Goal: Task Accomplishment & Management: Use online tool/utility

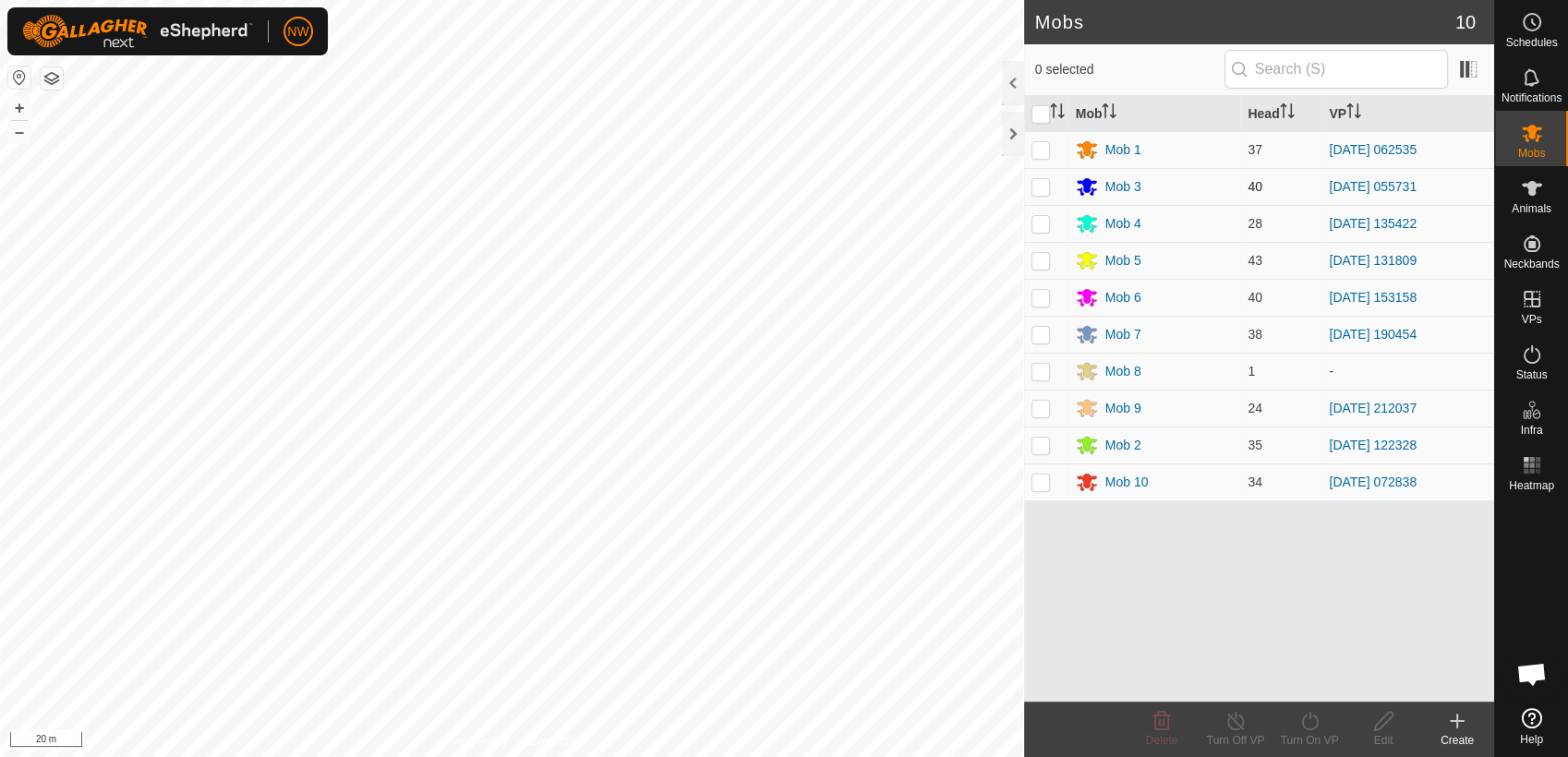
click at [1041, 183] on p-checkbox at bounding box center [1040, 186] width 18 height 15
checkbox input "true"
click at [1306, 723] on icon at bounding box center [1309, 721] width 23 height 22
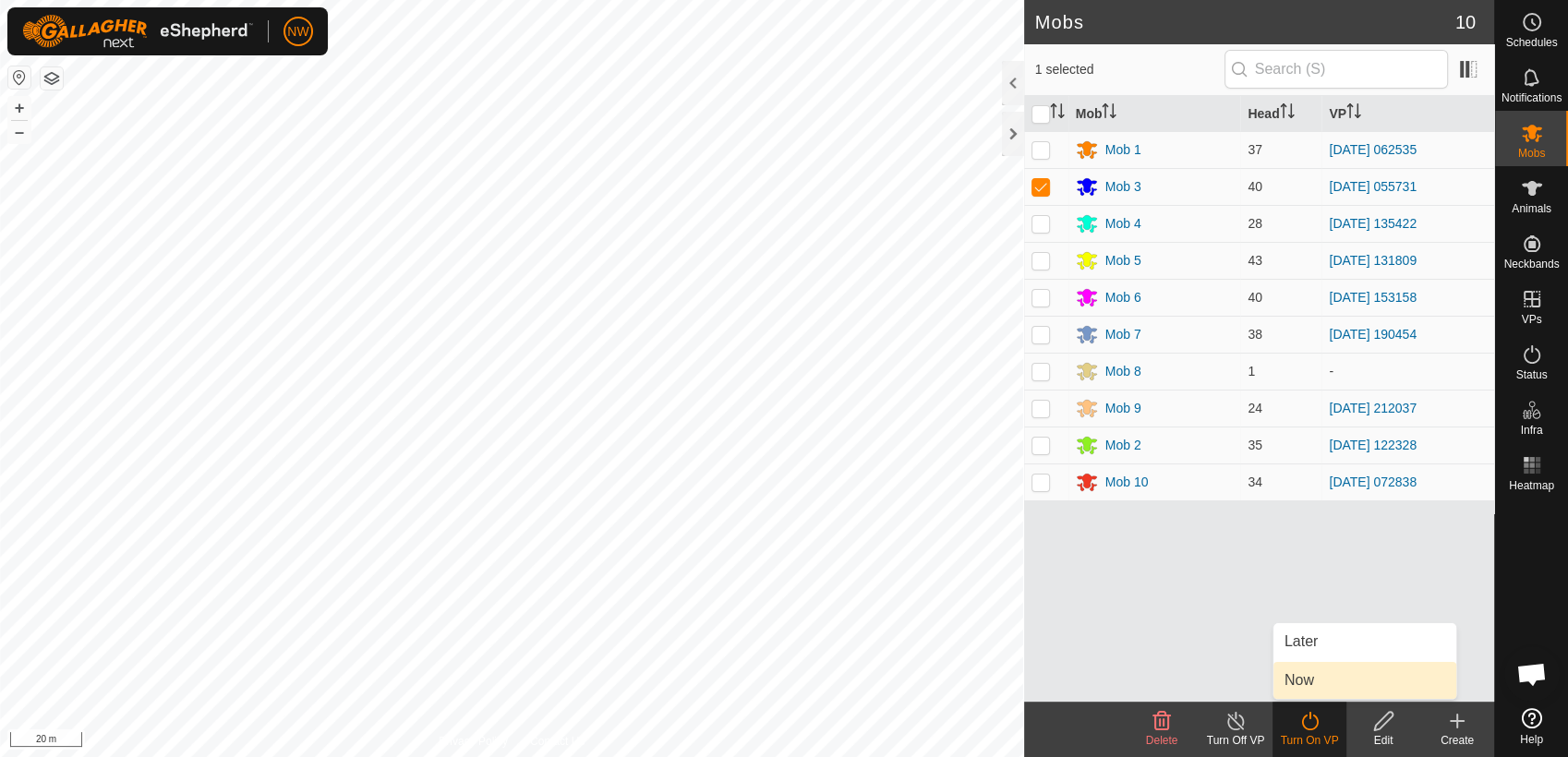
click at [1318, 679] on link "Now" at bounding box center [1365, 680] width 183 height 37
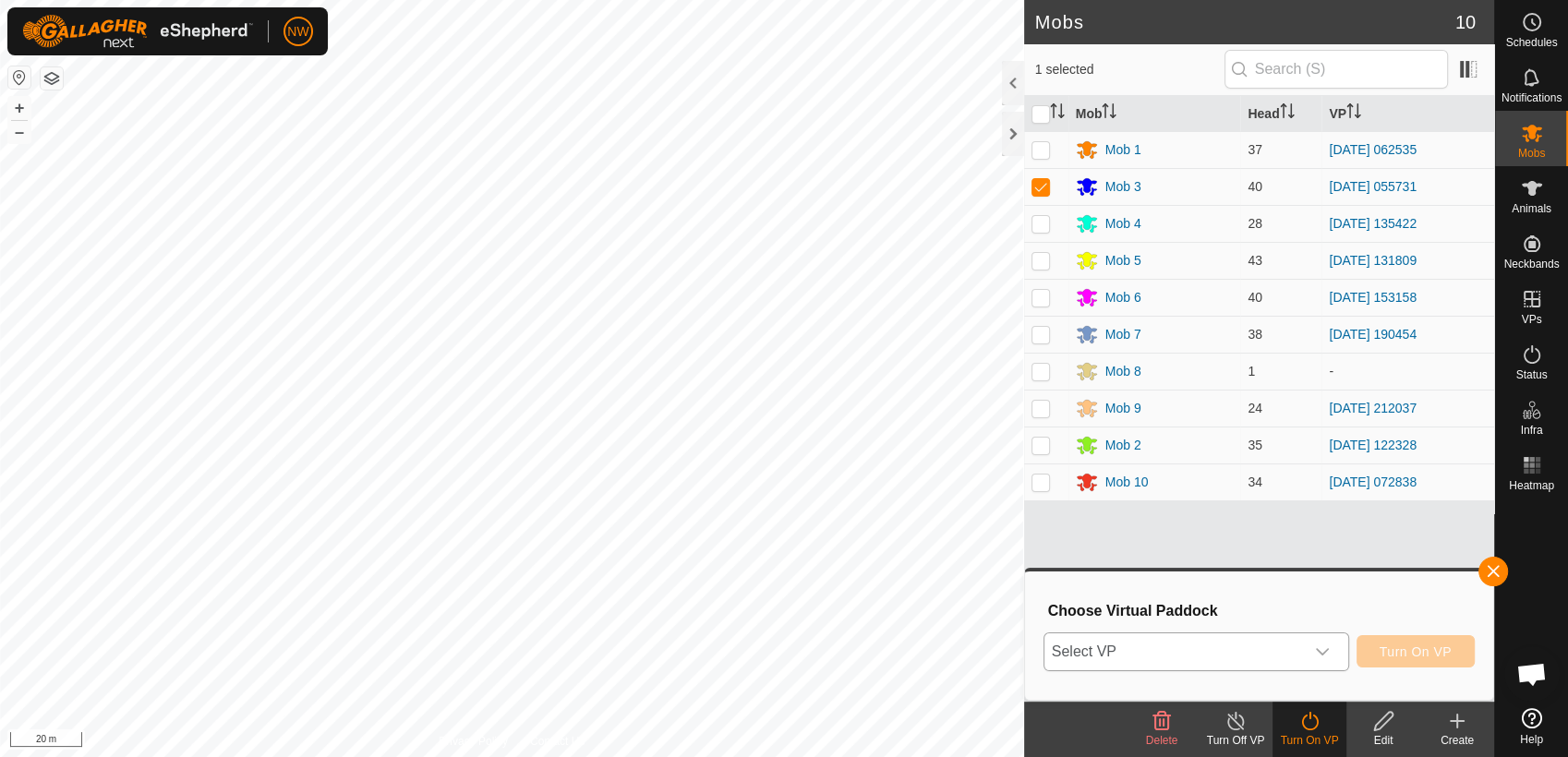
click at [1328, 647] on icon "dropdown trigger" at bounding box center [1323, 652] width 15 height 15
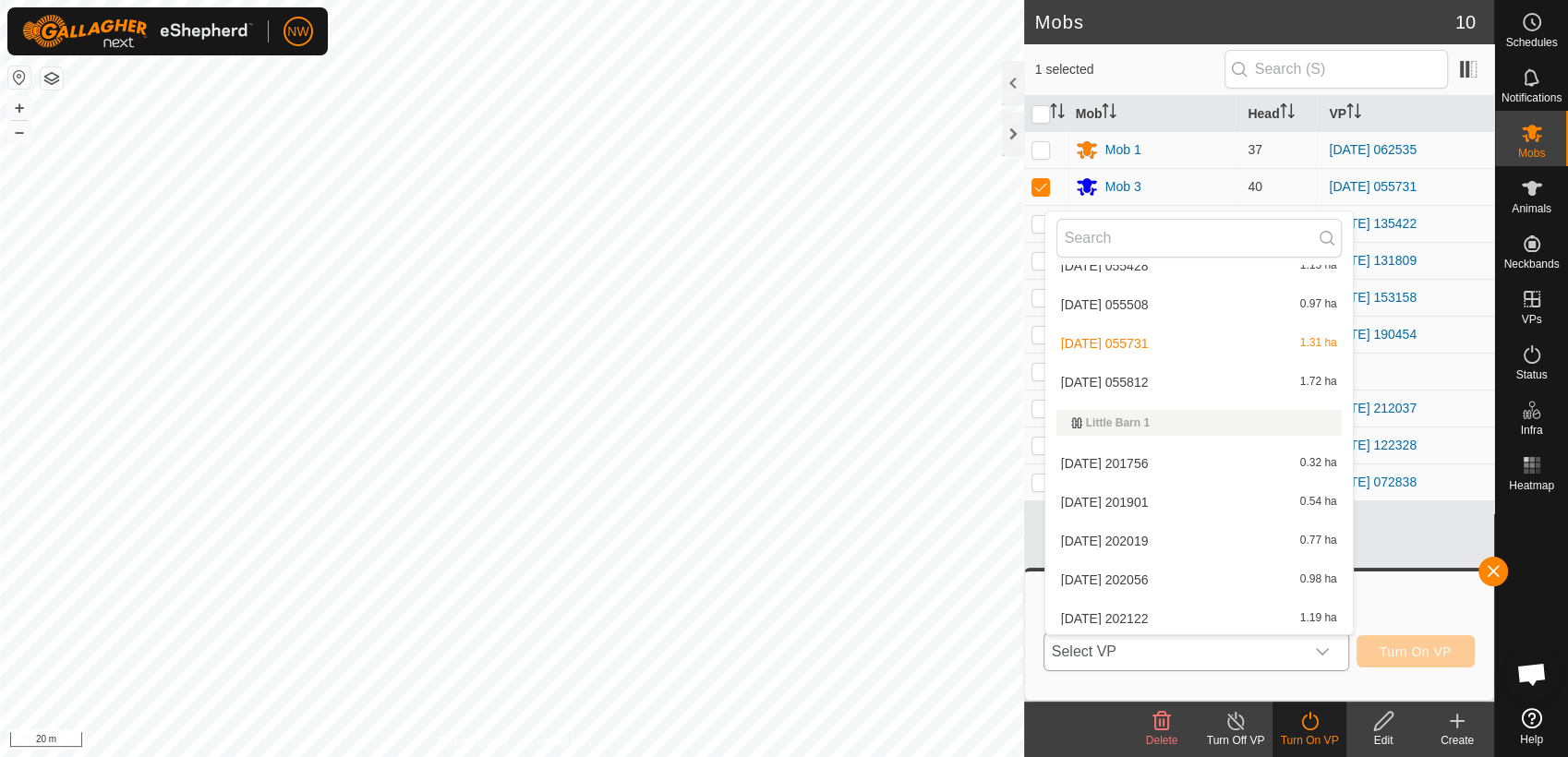
scroll to position [3345, 0]
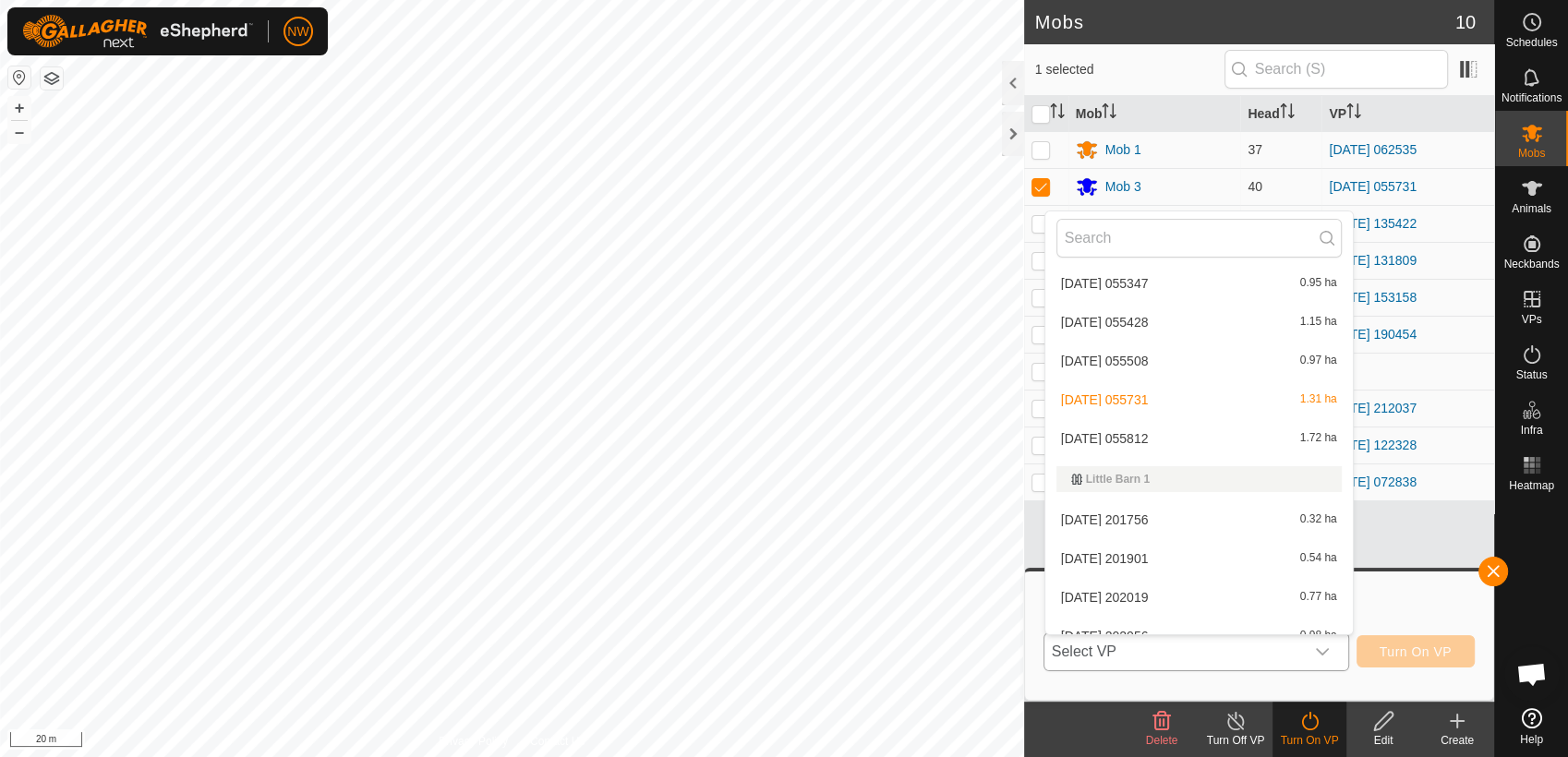
click at [1138, 427] on li "[DATE] 055812 1.72 ha" at bounding box center [1198, 438] width 307 height 37
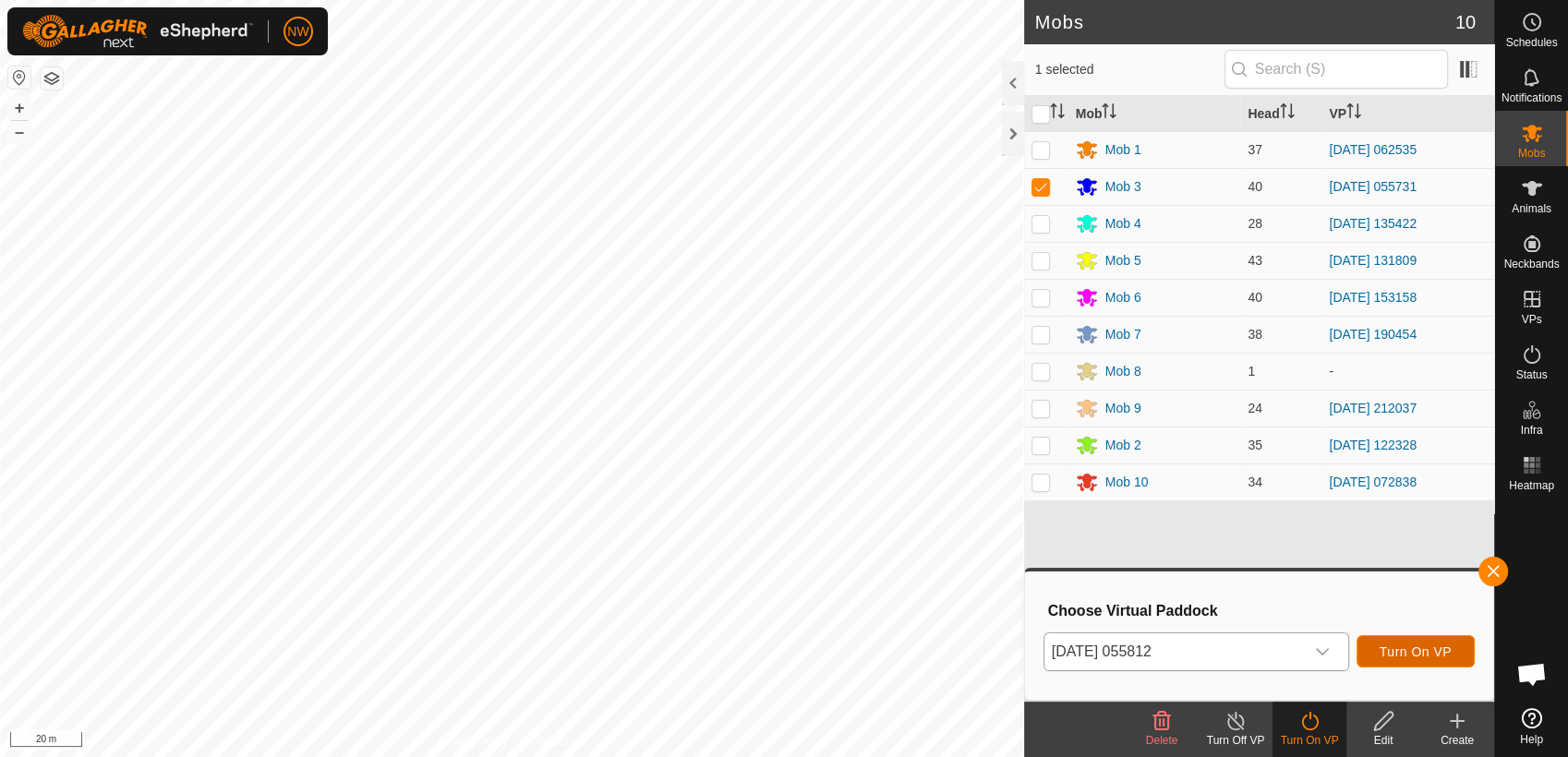
click at [1391, 651] on span "Turn On VP" at bounding box center [1416, 652] width 72 height 15
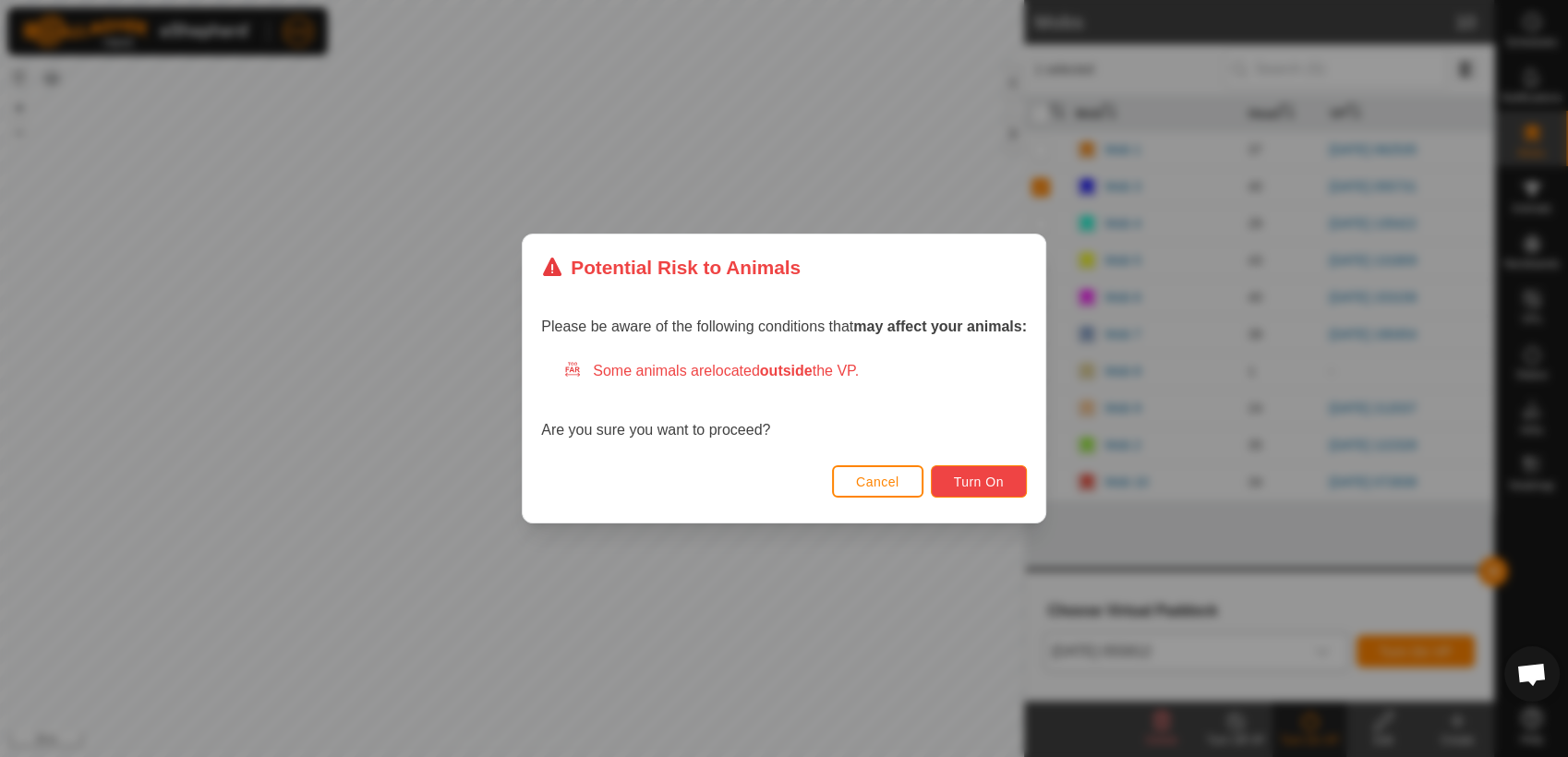
click at [971, 476] on span "Turn On" at bounding box center [978, 482] width 49 height 15
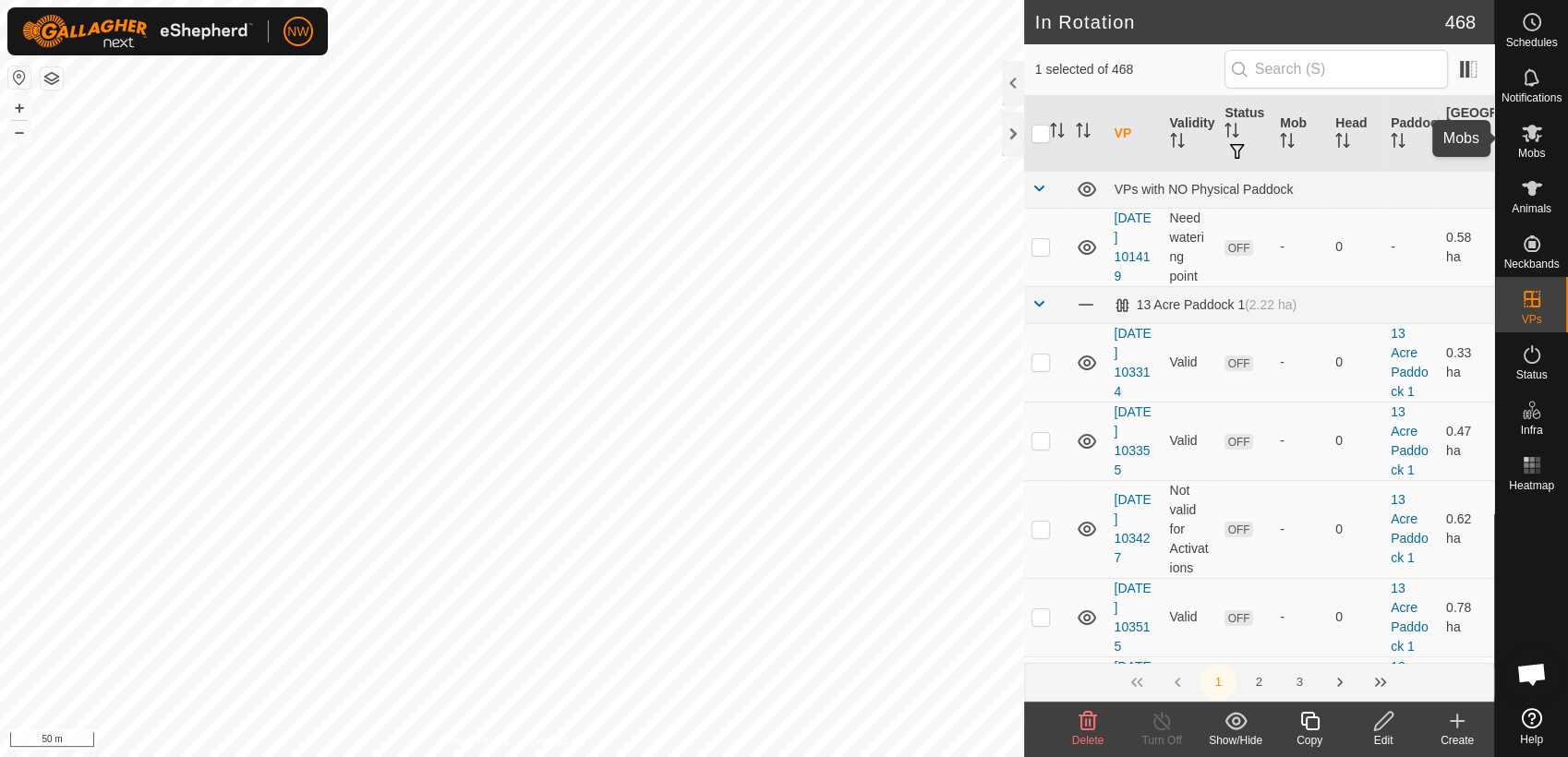
click at [1527, 136] on icon at bounding box center [1531, 132] width 22 height 22
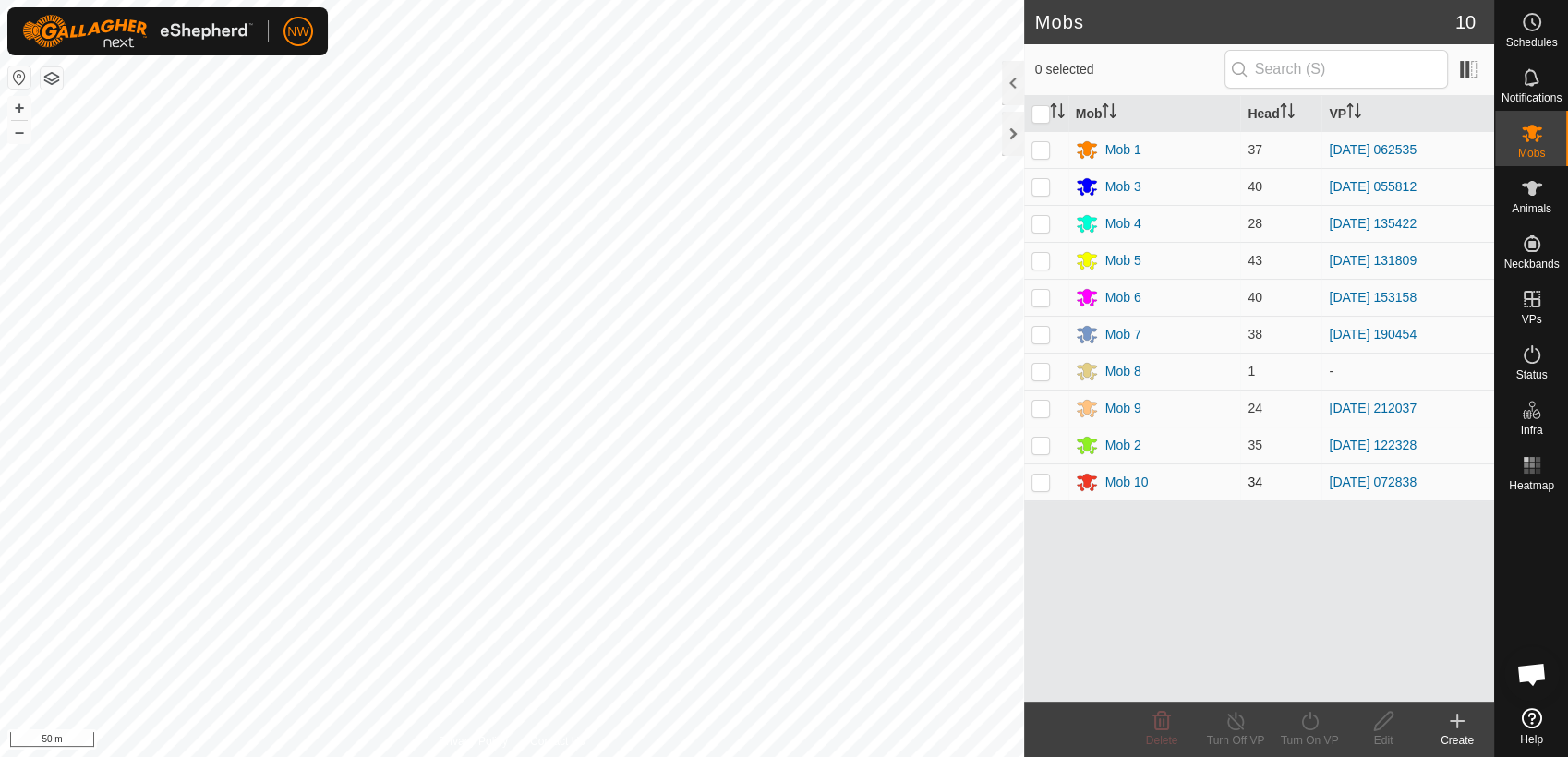
click at [1045, 488] on p-checkbox at bounding box center [1040, 482] width 18 height 15
checkbox input "true"
click at [1231, 722] on icon at bounding box center [1236, 721] width 23 height 22
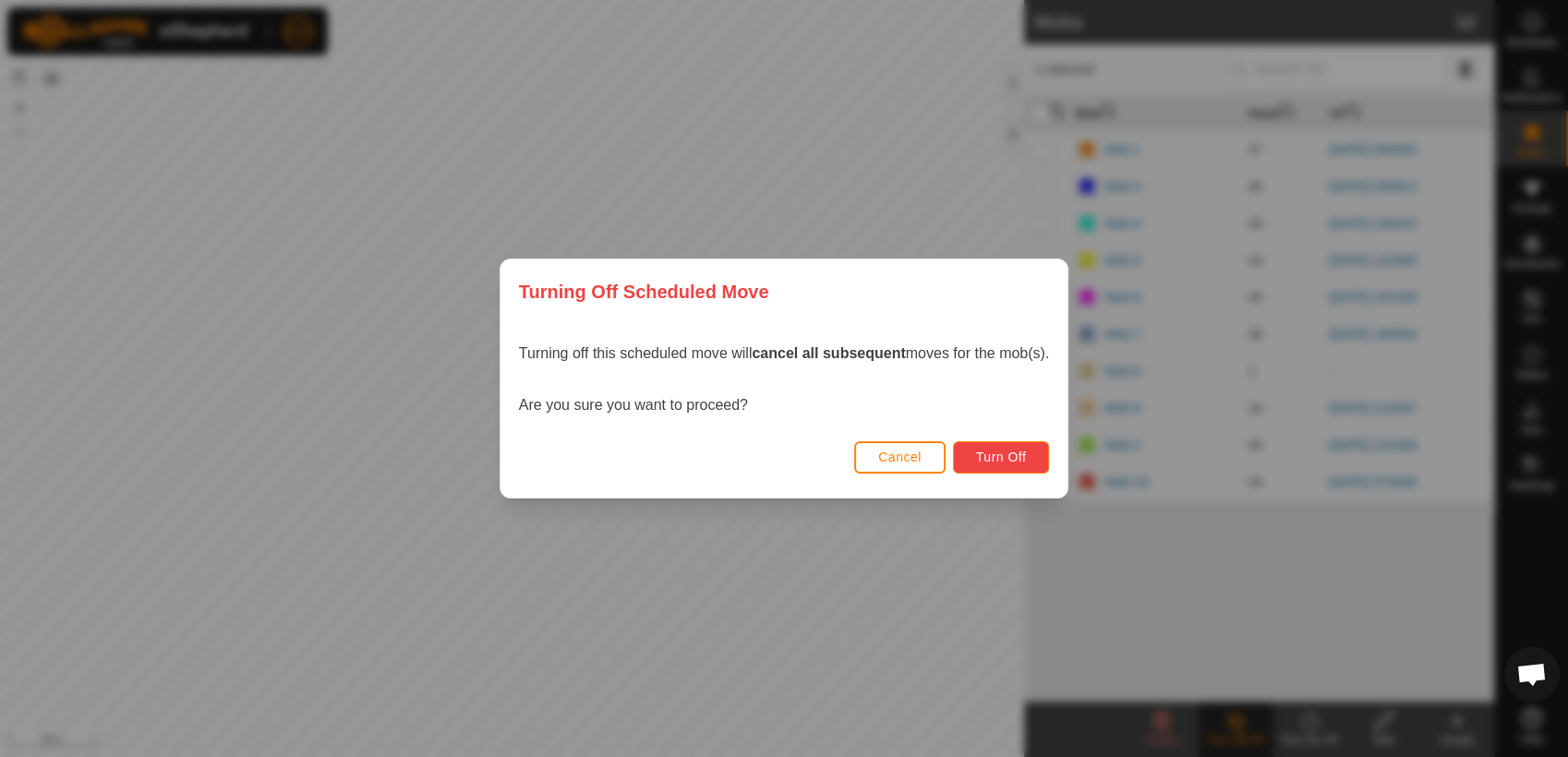
click at [1011, 454] on span "Turn Off" at bounding box center [1000, 457] width 50 height 15
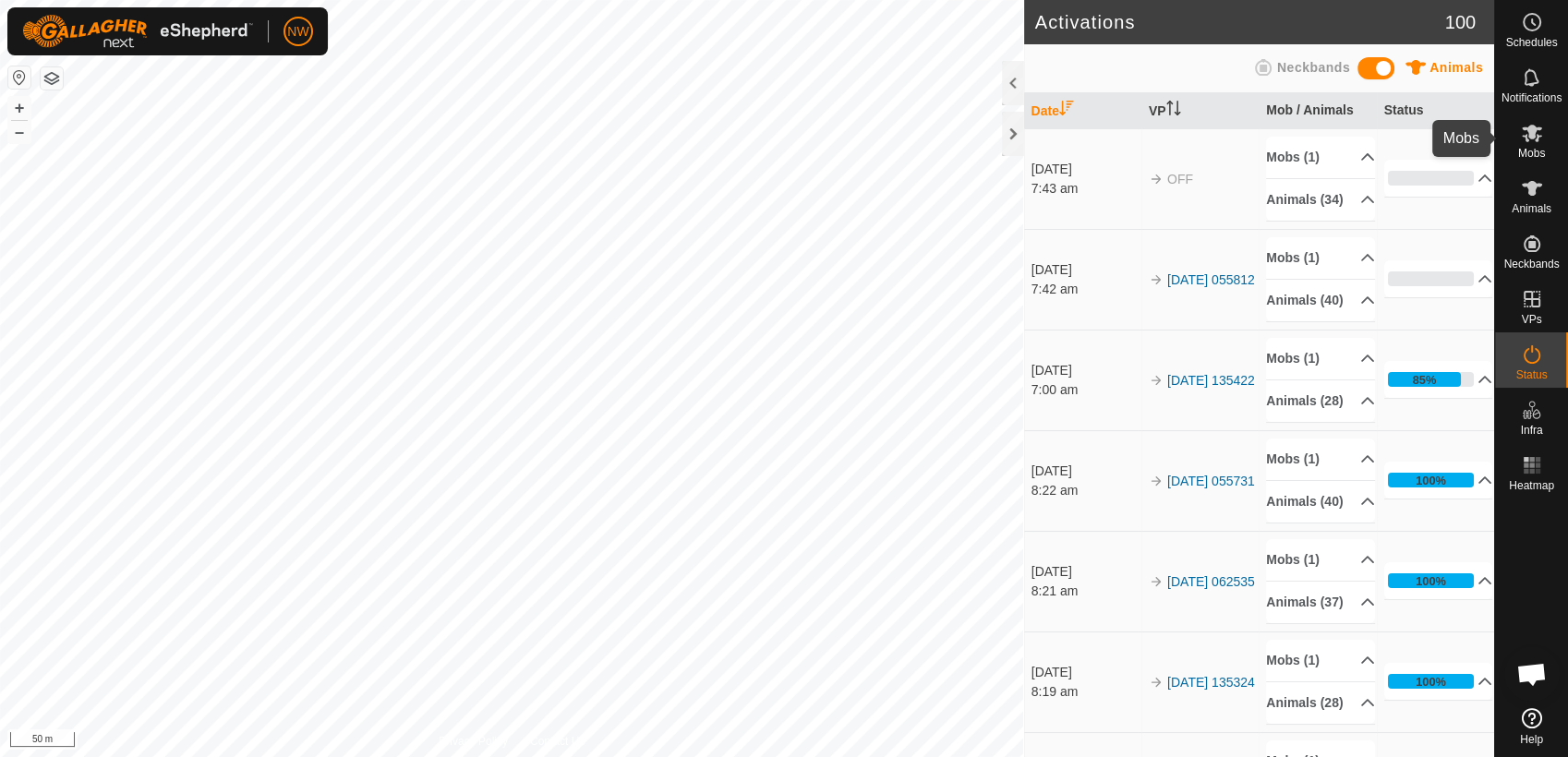
click at [1546, 140] on es-mob-svg-icon at bounding box center [1532, 132] width 33 height 29
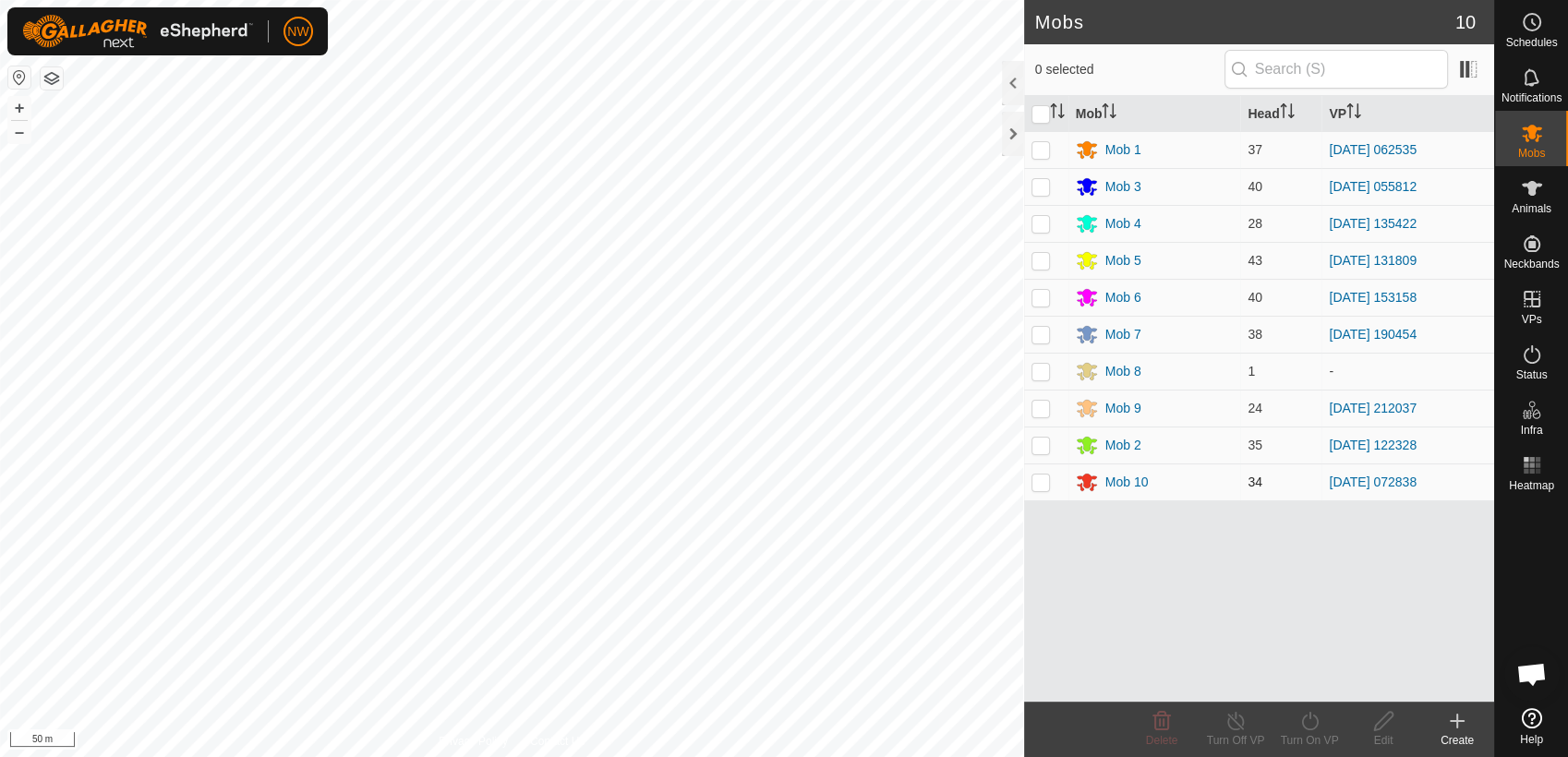
click at [1040, 484] on p-checkbox at bounding box center [1040, 482] width 18 height 15
checkbox input "true"
click at [1307, 727] on icon at bounding box center [1309, 721] width 23 height 22
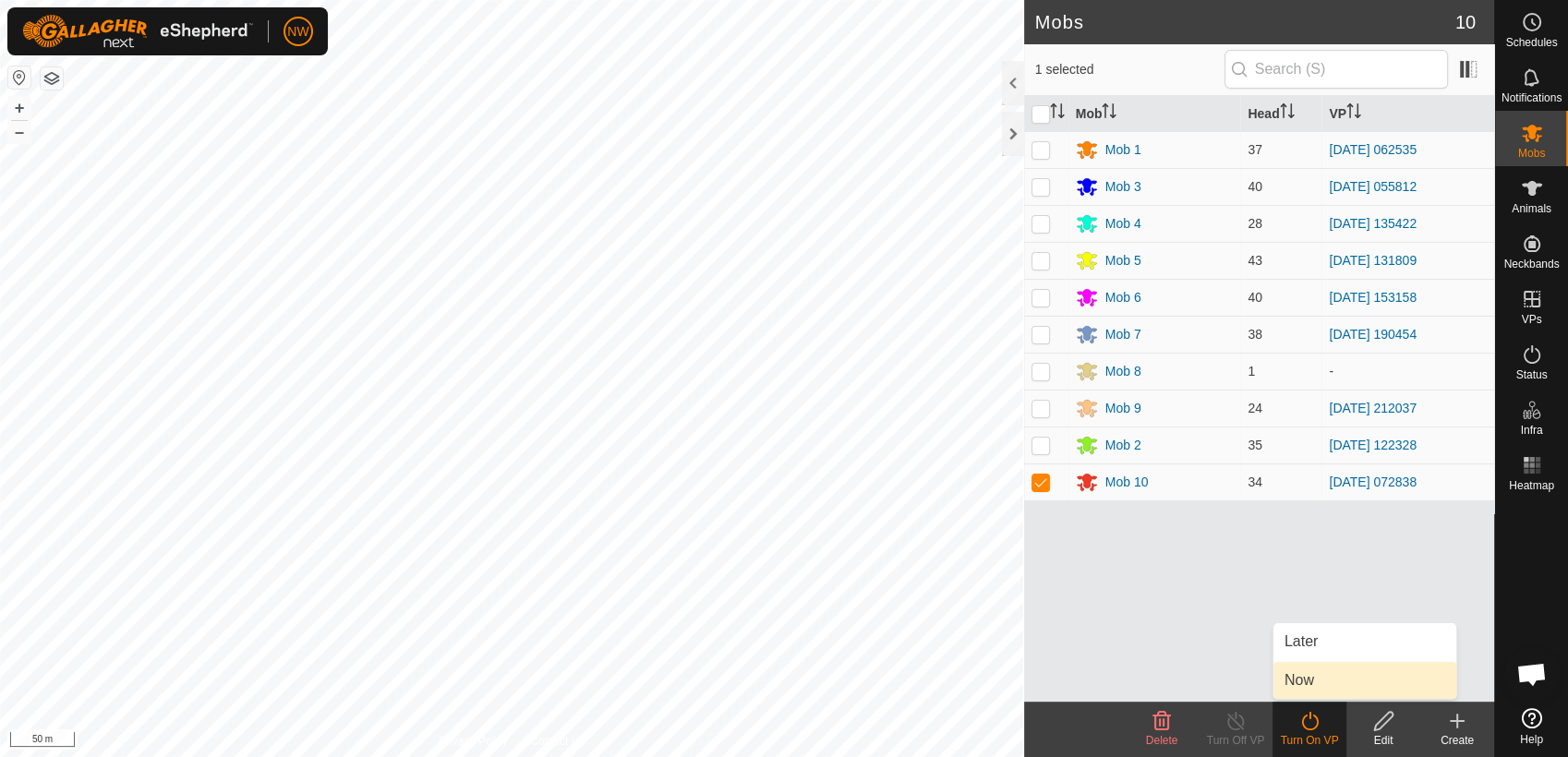
click at [1297, 678] on link "Now" at bounding box center [1365, 680] width 183 height 37
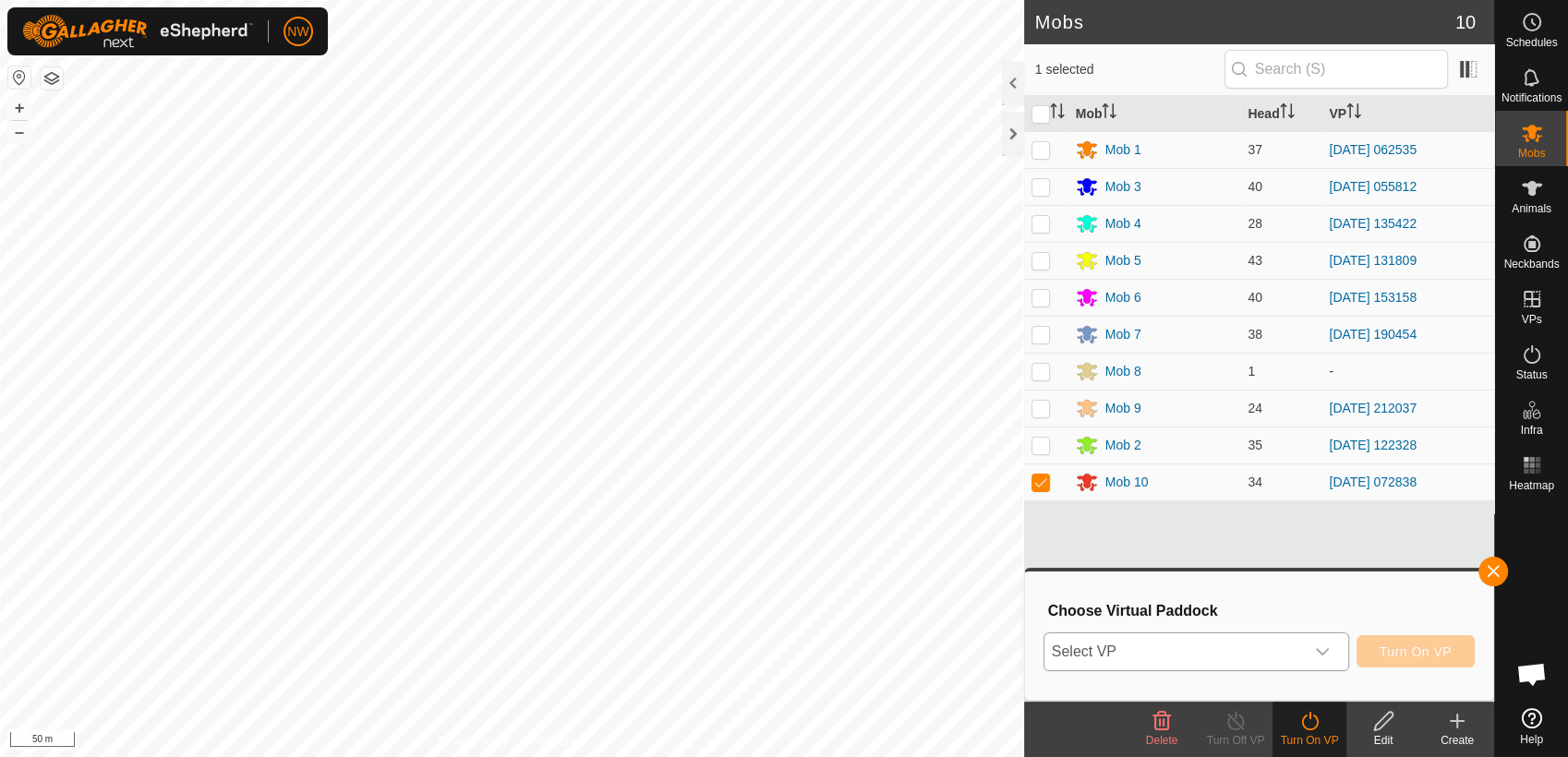
click at [1326, 648] on icon "dropdown trigger" at bounding box center [1323, 652] width 15 height 15
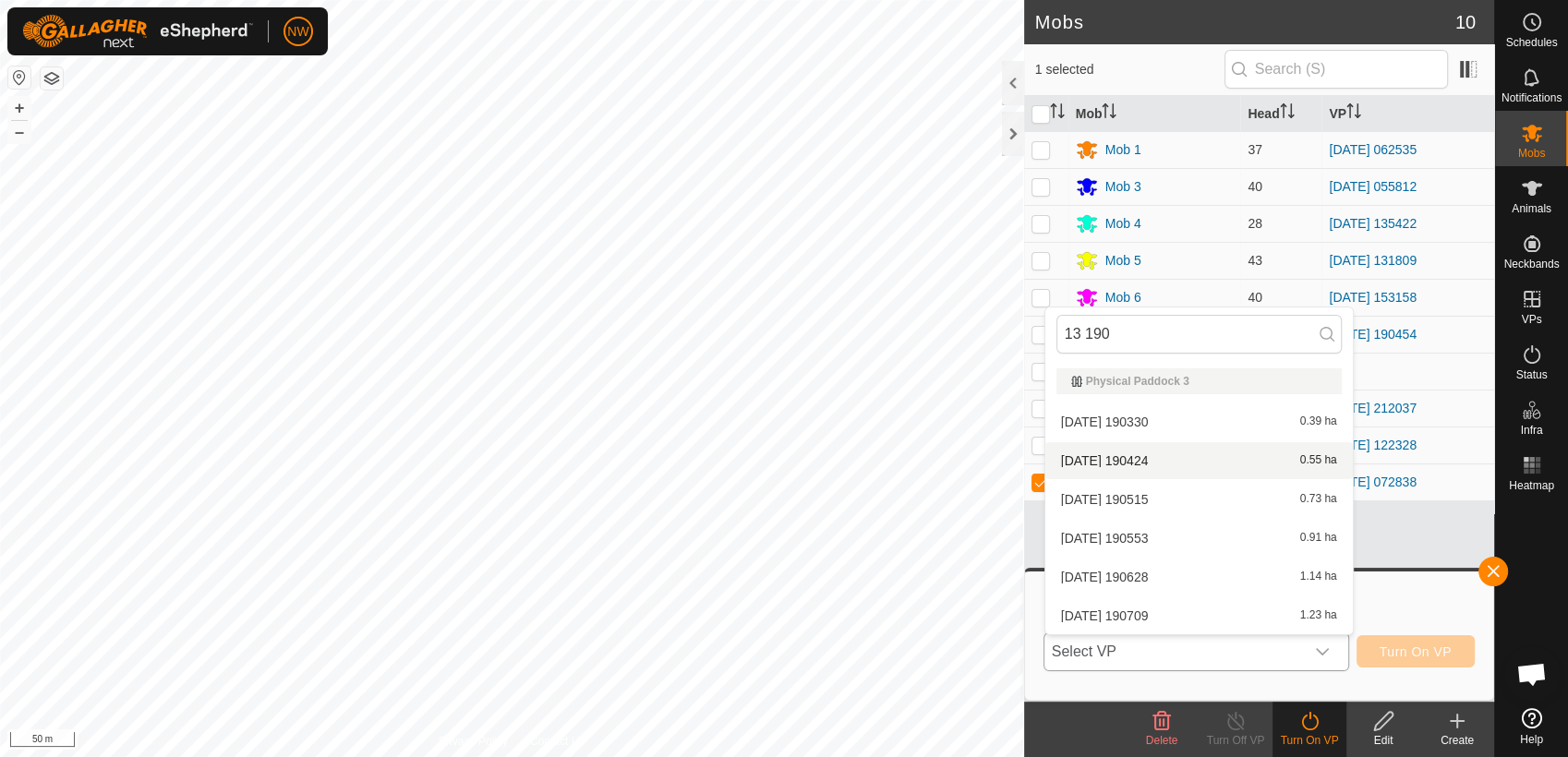
type input "13 190"
drag, startPoint x: 1122, startPoint y: 454, endPoint x: 1122, endPoint y: 419, distance: 35.0
click at [1122, 419] on ul "Physical Paddock 3 [DATE] [DATE] 0.39 ha [DATE] [DATE] 0.55 ha [DATE] 190515 0.…" at bounding box center [1198, 497] width 307 height 273
click at [1132, 416] on li "[DATE] [DATE] 0.39 ha" at bounding box center [1198, 421] width 307 height 37
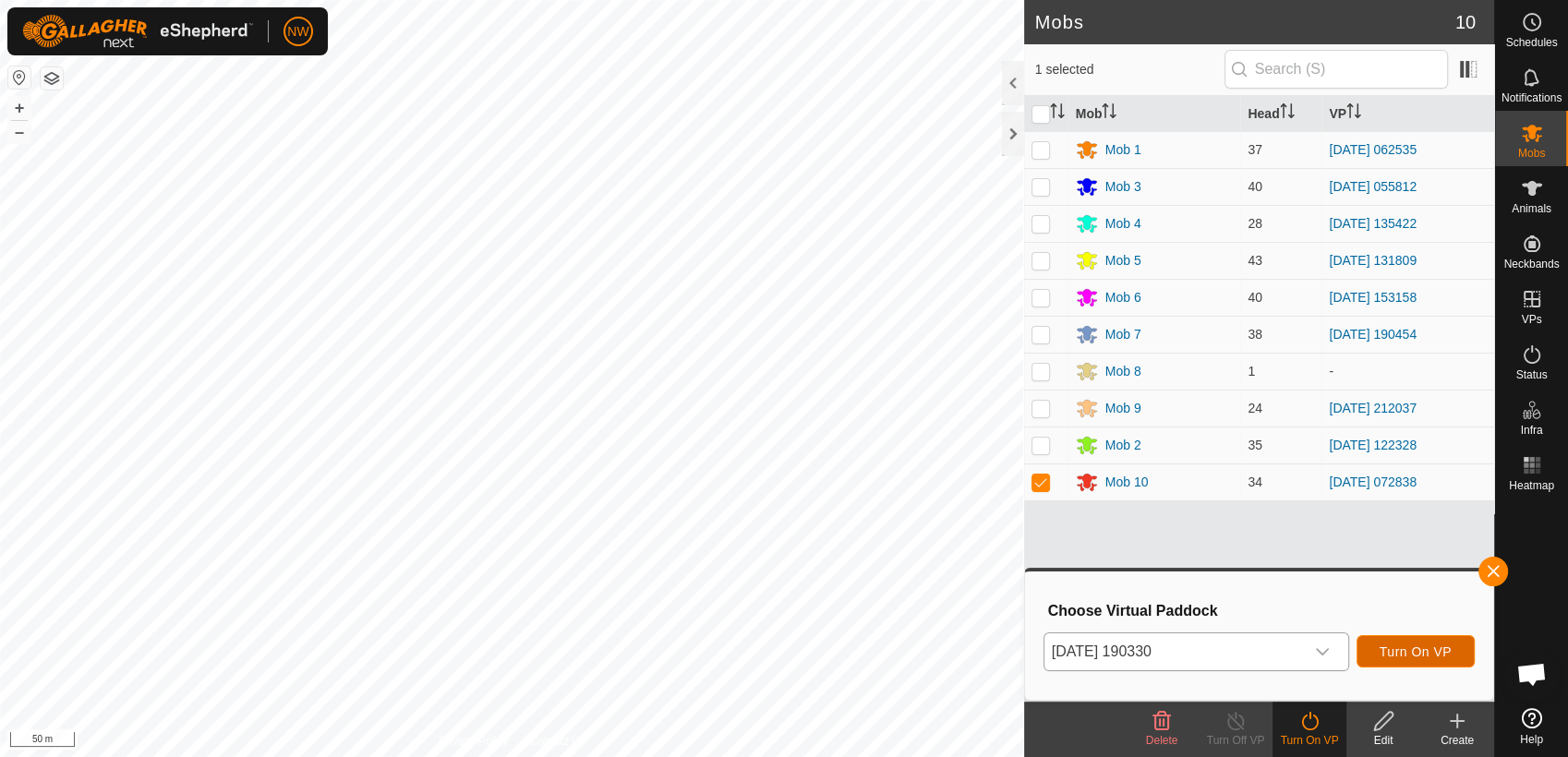
click at [1421, 651] on span "Turn On VP" at bounding box center [1416, 652] width 72 height 15
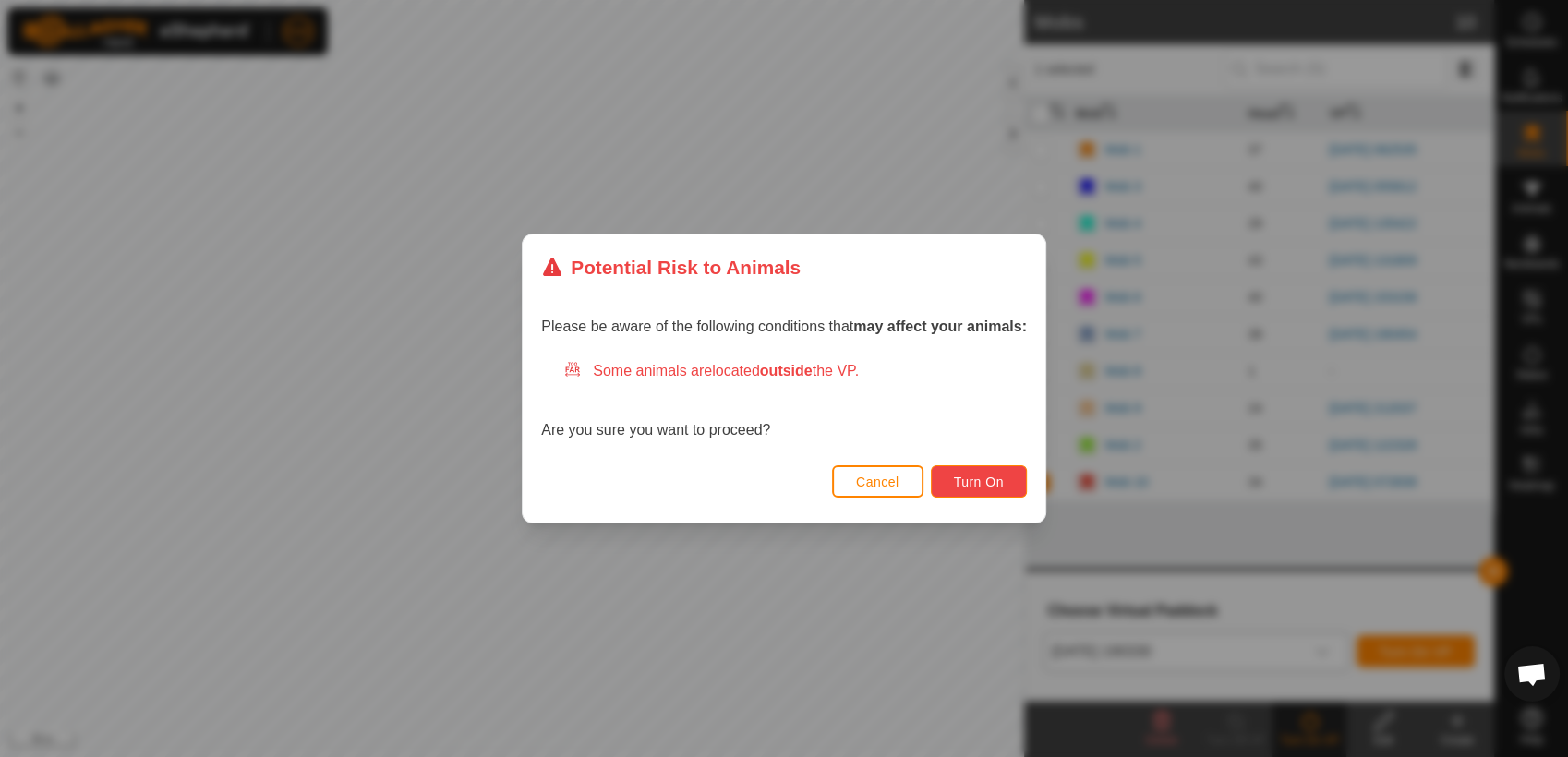
click at [980, 476] on span "Turn On" at bounding box center [978, 482] width 49 height 15
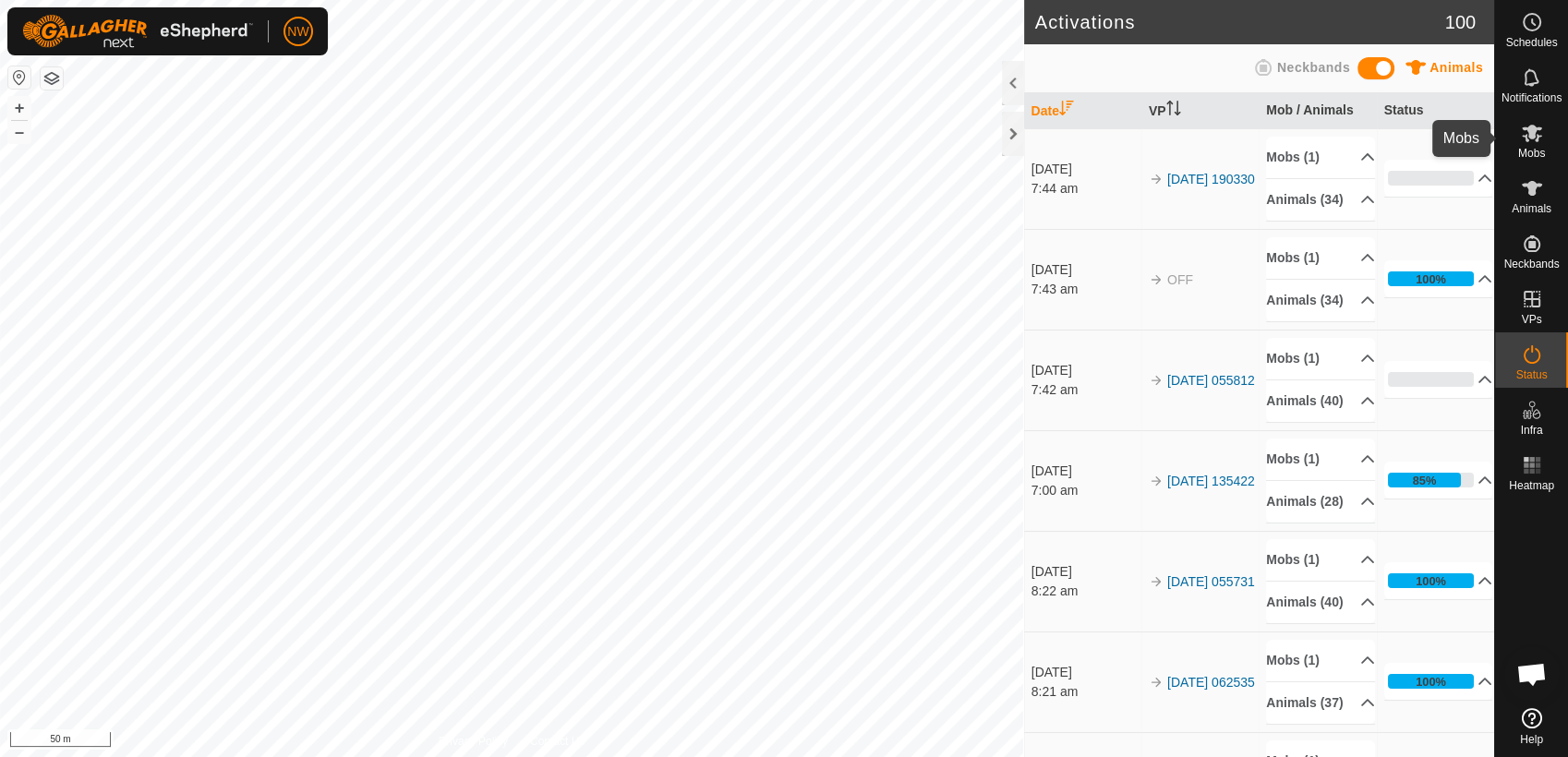
click at [1539, 141] on icon at bounding box center [1531, 132] width 22 height 22
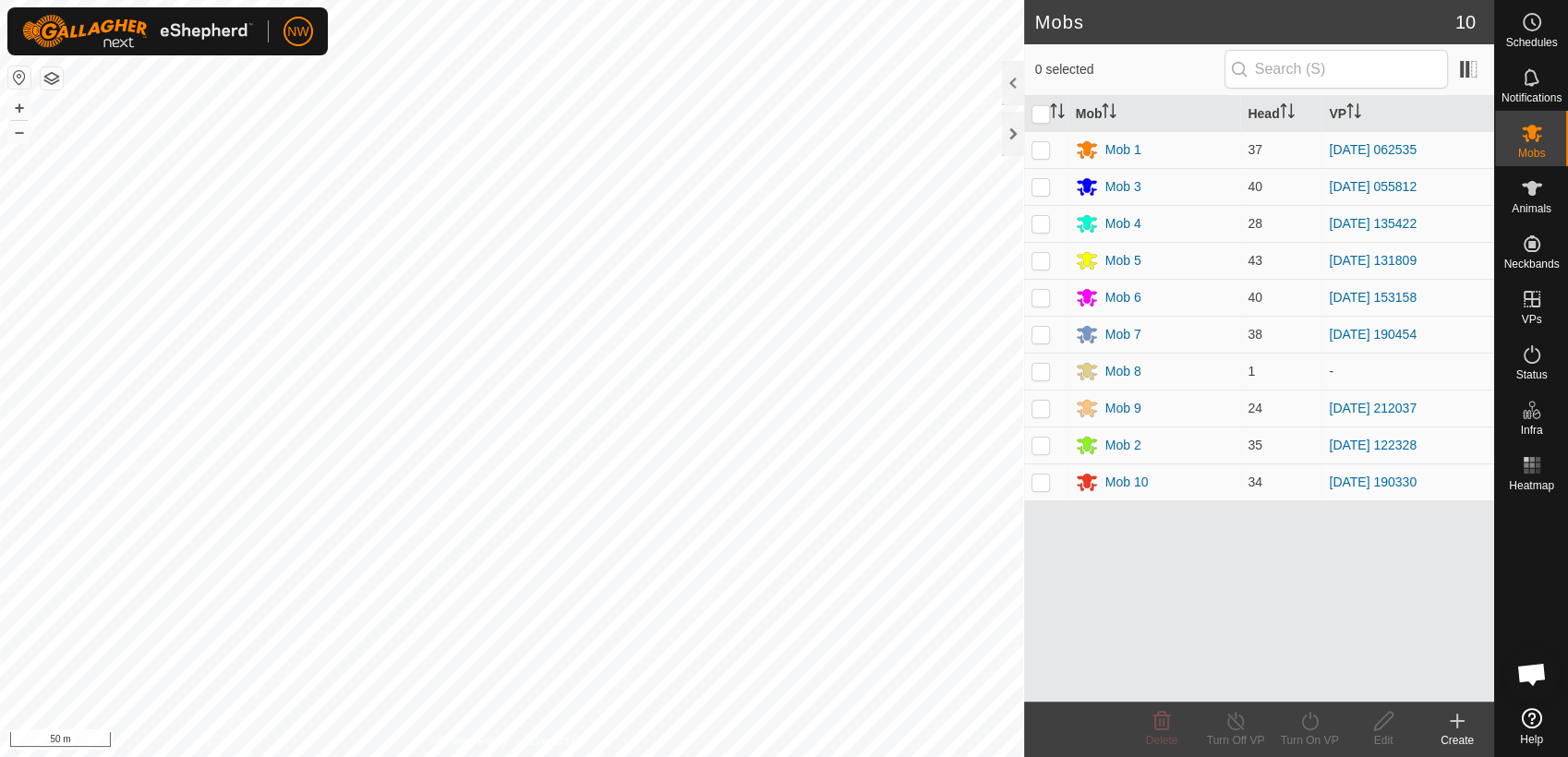
click at [1036, 149] on p-checkbox at bounding box center [1040, 150] width 18 height 15
checkbox input "true"
click at [1313, 721] on icon at bounding box center [1309, 721] width 23 height 22
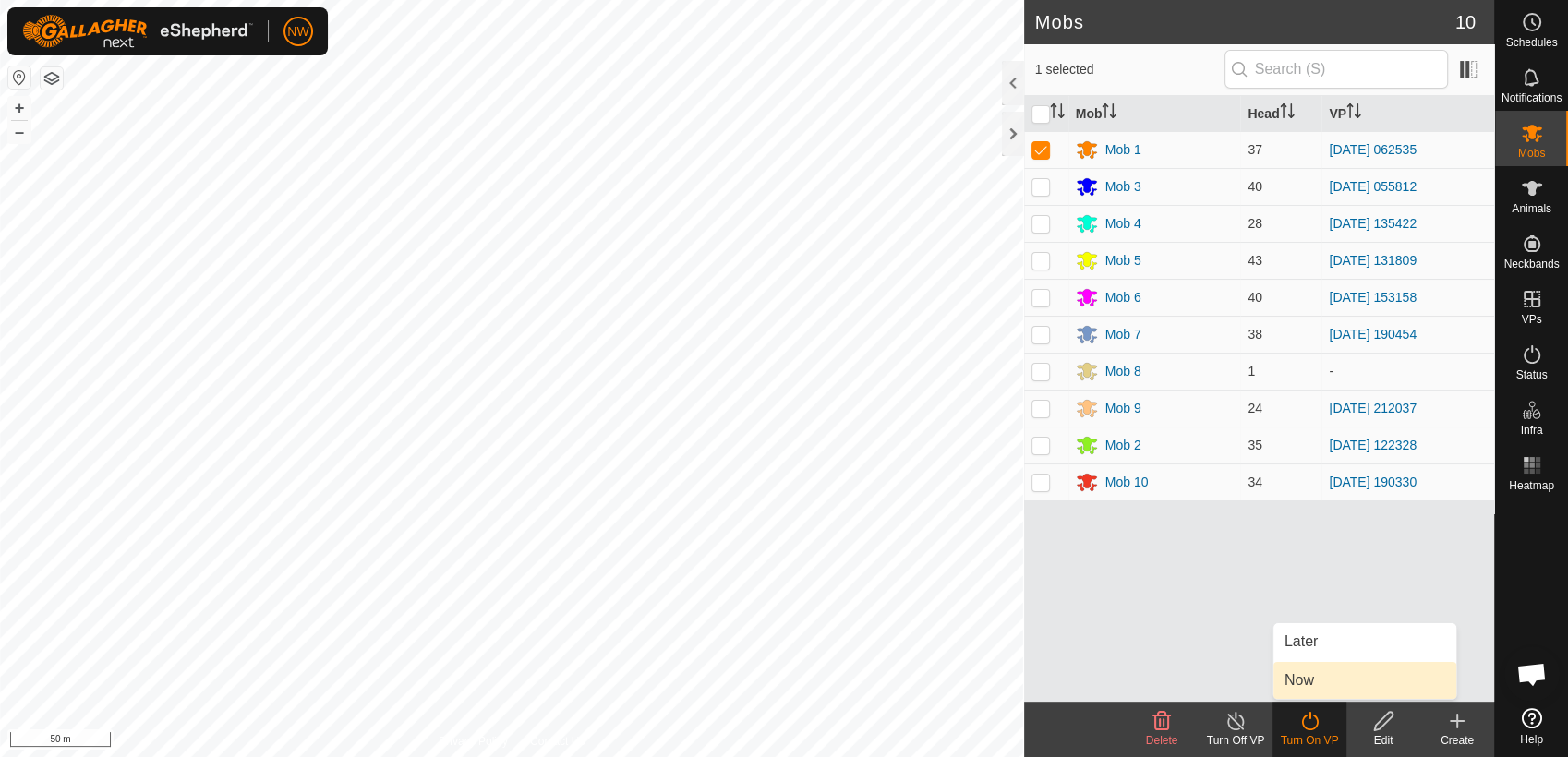
click at [1303, 683] on link "Now" at bounding box center [1365, 680] width 183 height 37
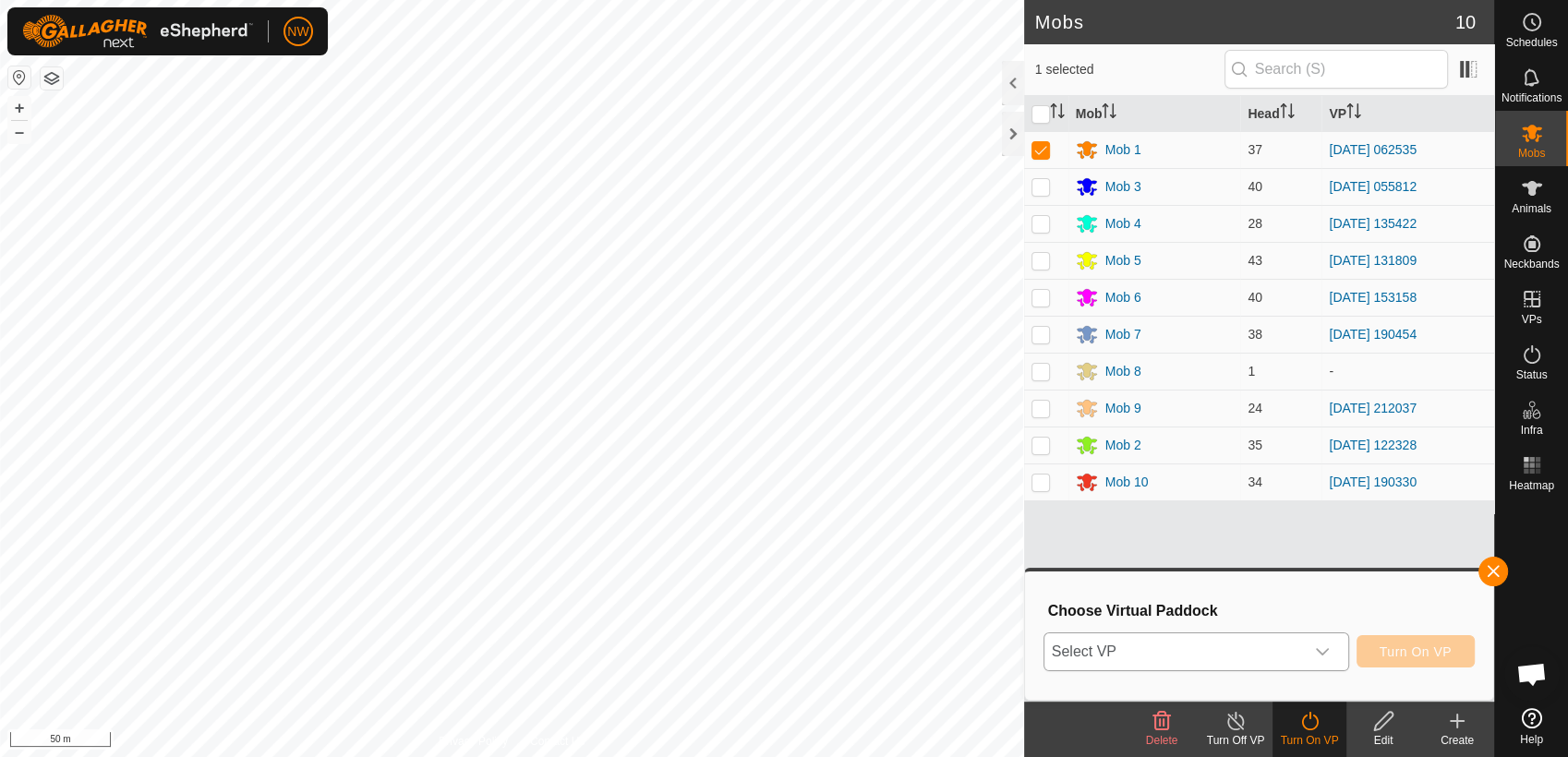
click at [1324, 652] on icon "dropdown trigger" at bounding box center [1323, 652] width 13 height 8
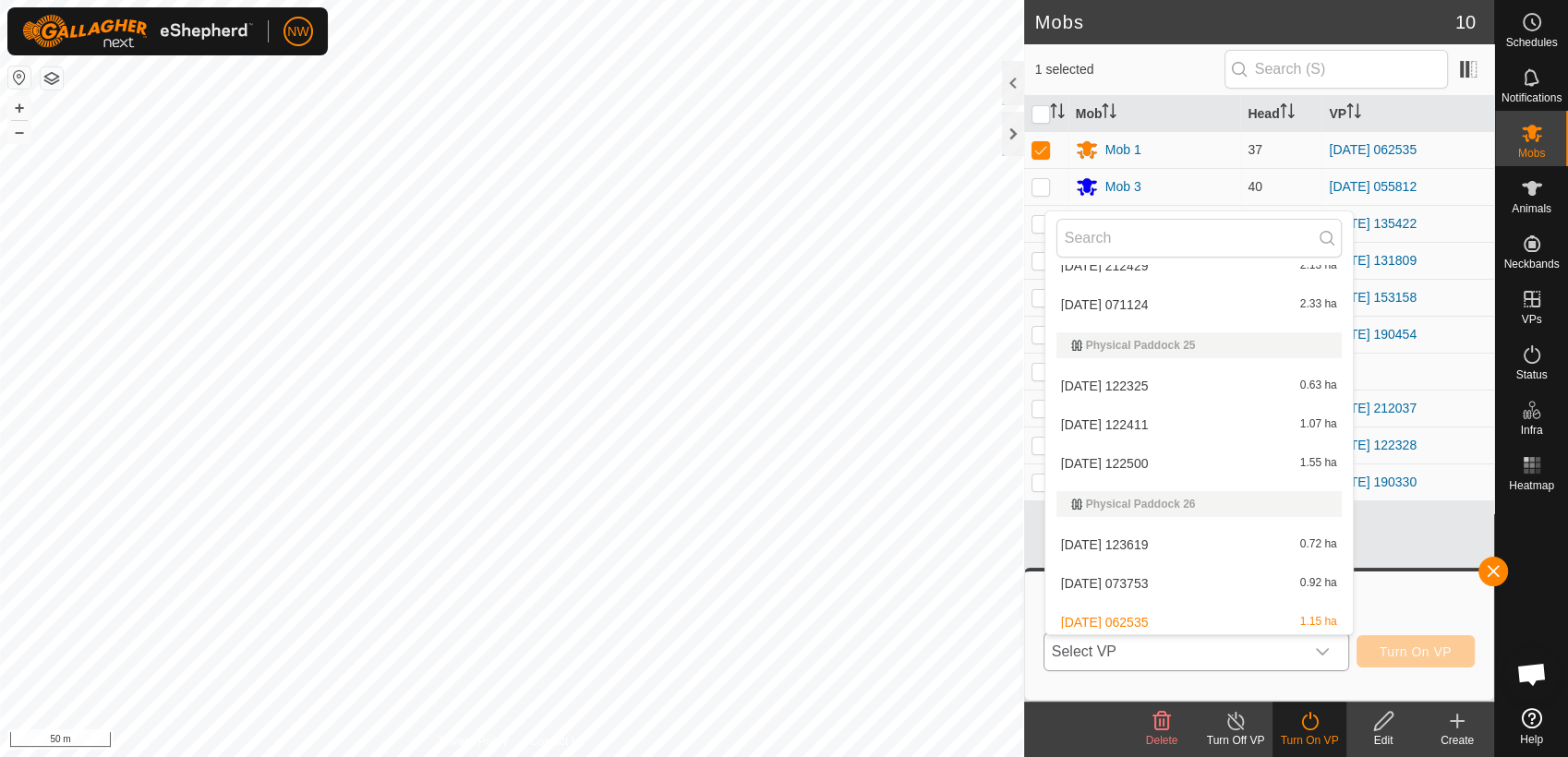
scroll to position [9781, 0]
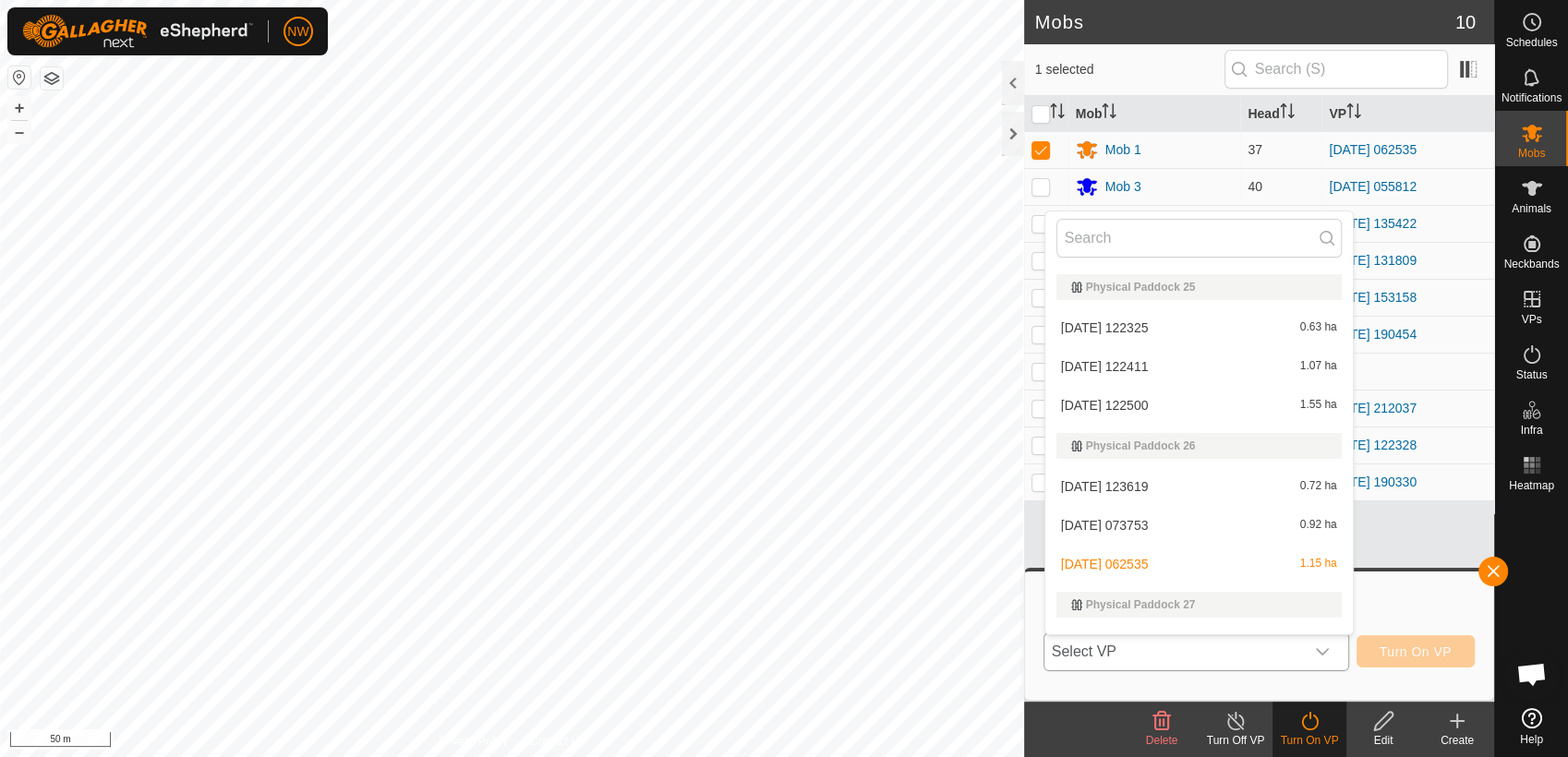
click at [1121, 515] on li "[DATE] 073753 0.92 ha" at bounding box center [1198, 525] width 307 height 37
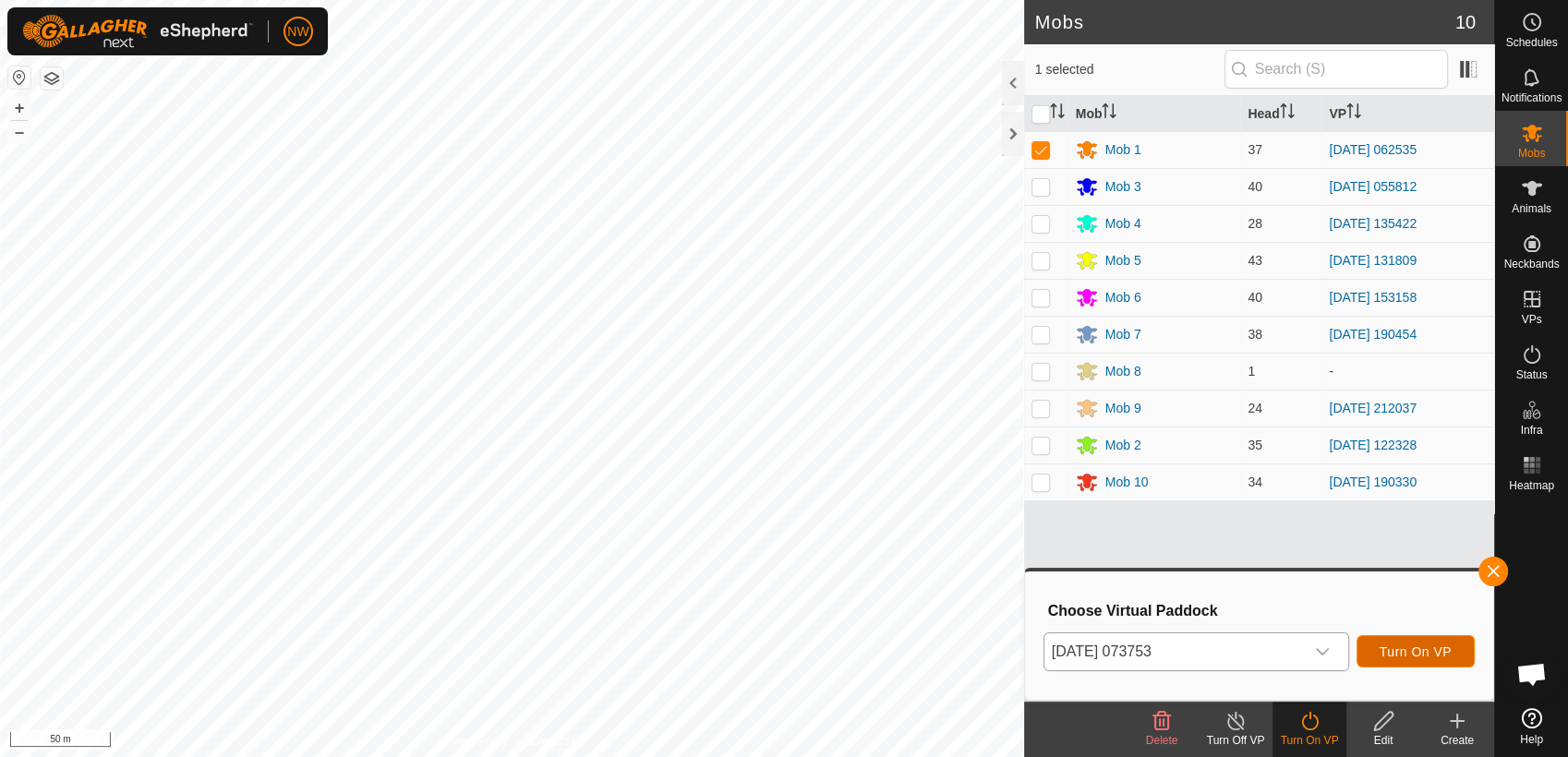
click at [1425, 647] on span "Turn On VP" at bounding box center [1416, 652] width 72 height 15
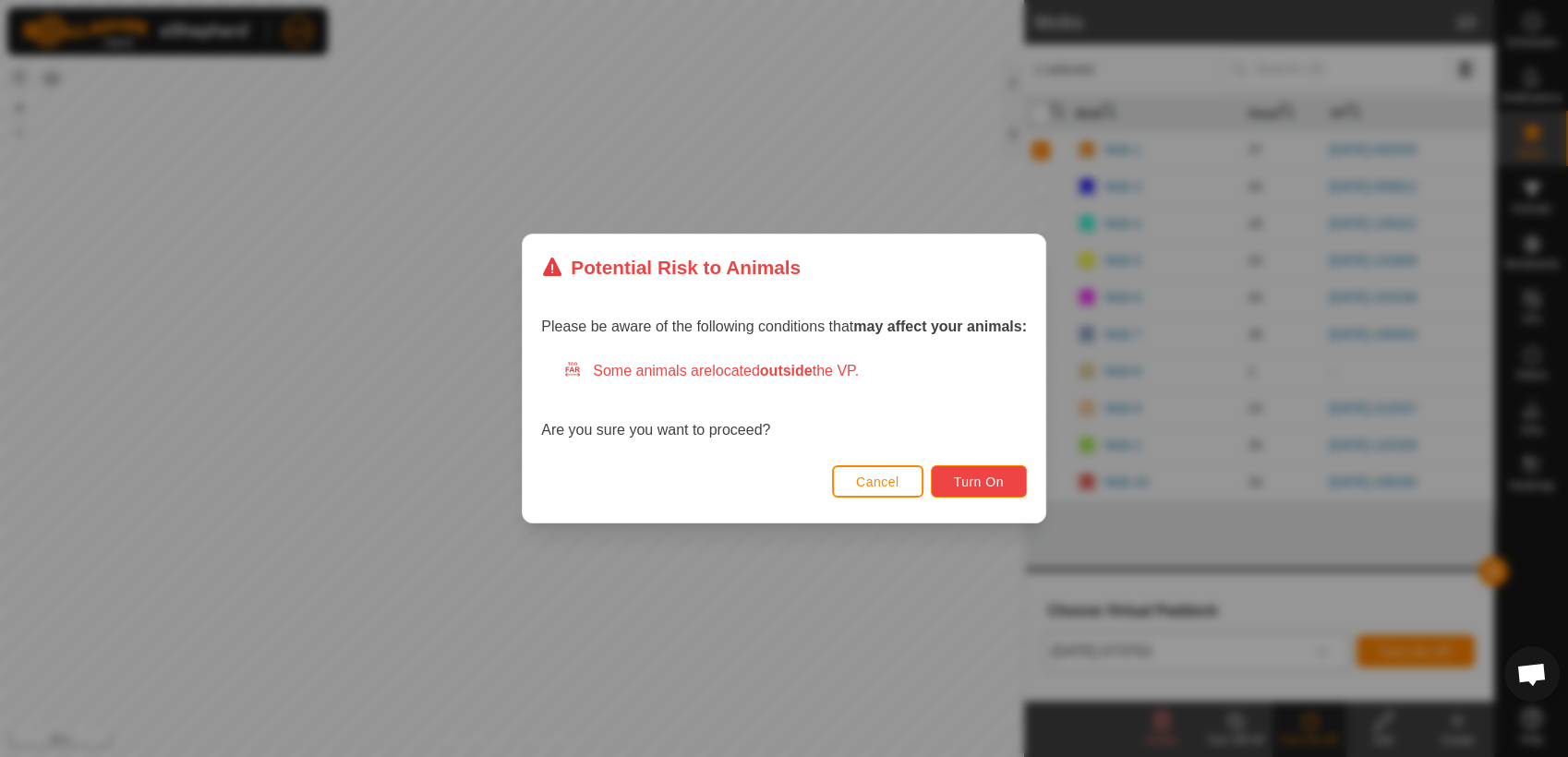
click at [999, 480] on span "Turn On" at bounding box center [978, 482] width 49 height 15
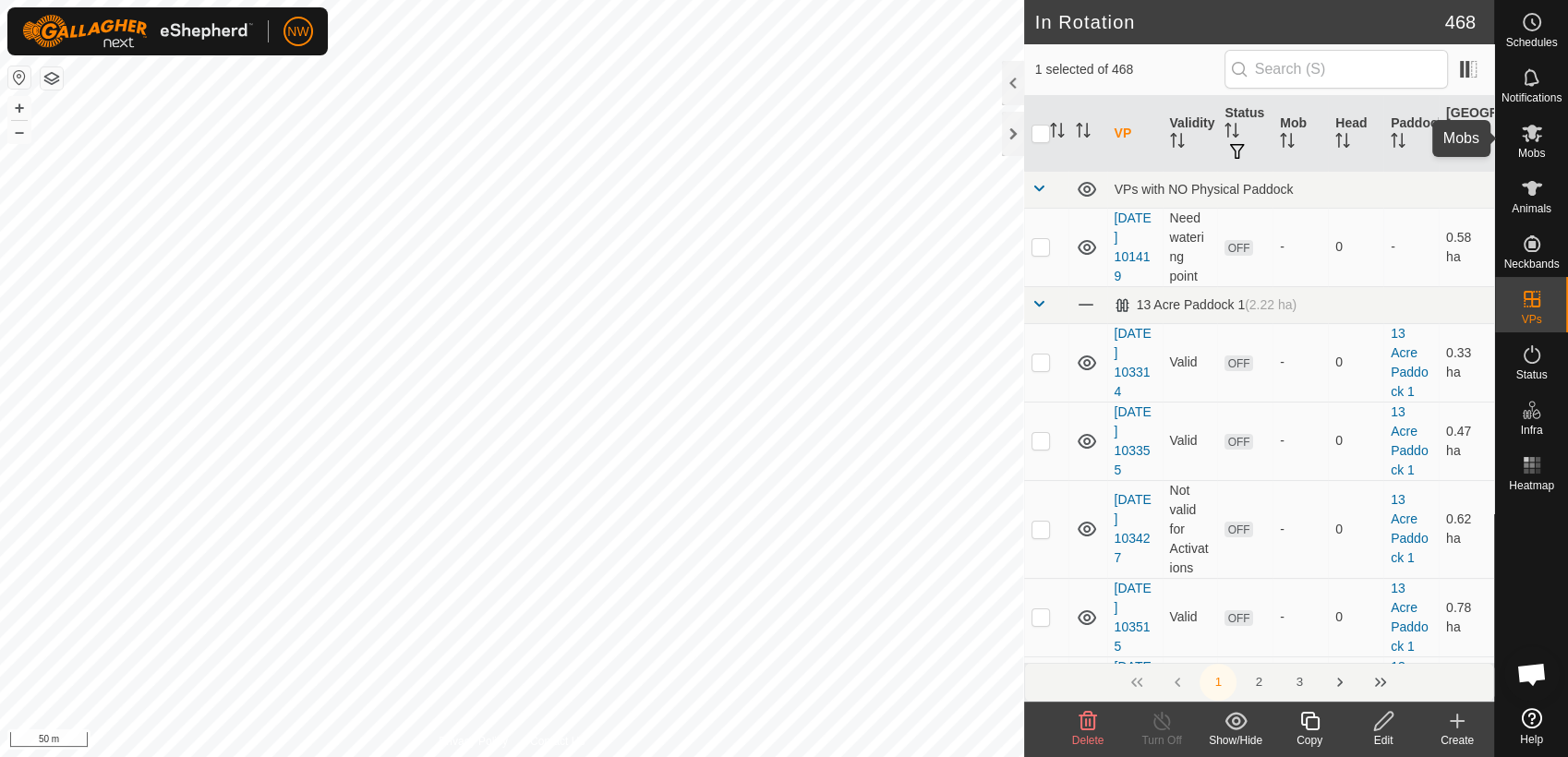
click at [1538, 143] on icon at bounding box center [1531, 132] width 22 height 22
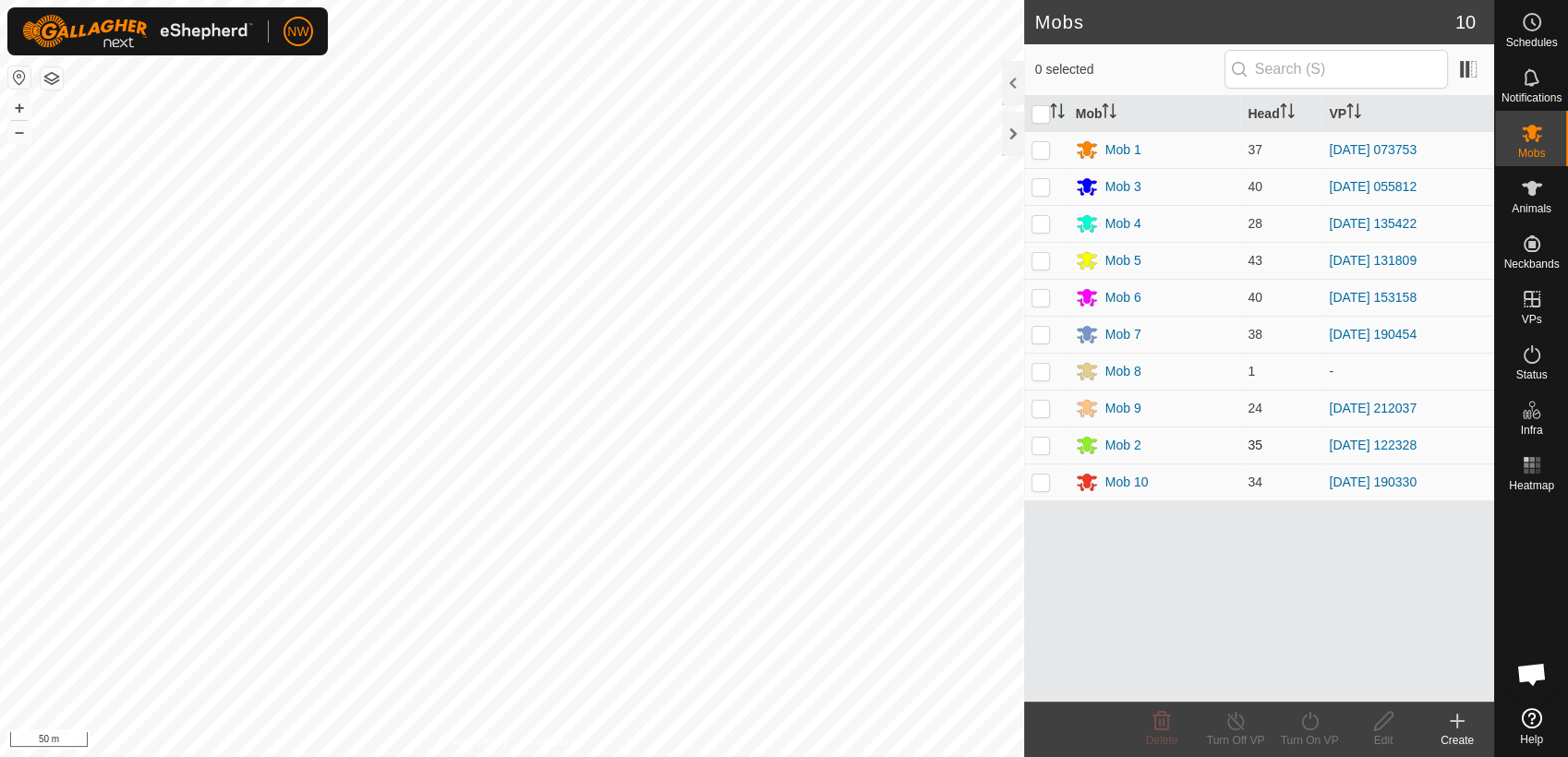
drag, startPoint x: 1043, startPoint y: 441, endPoint x: 1058, endPoint y: 453, distance: 19.2
click at [1043, 442] on p-checkbox at bounding box center [1040, 445] width 18 height 15
checkbox input "true"
click at [1232, 725] on icon at bounding box center [1236, 721] width 23 height 22
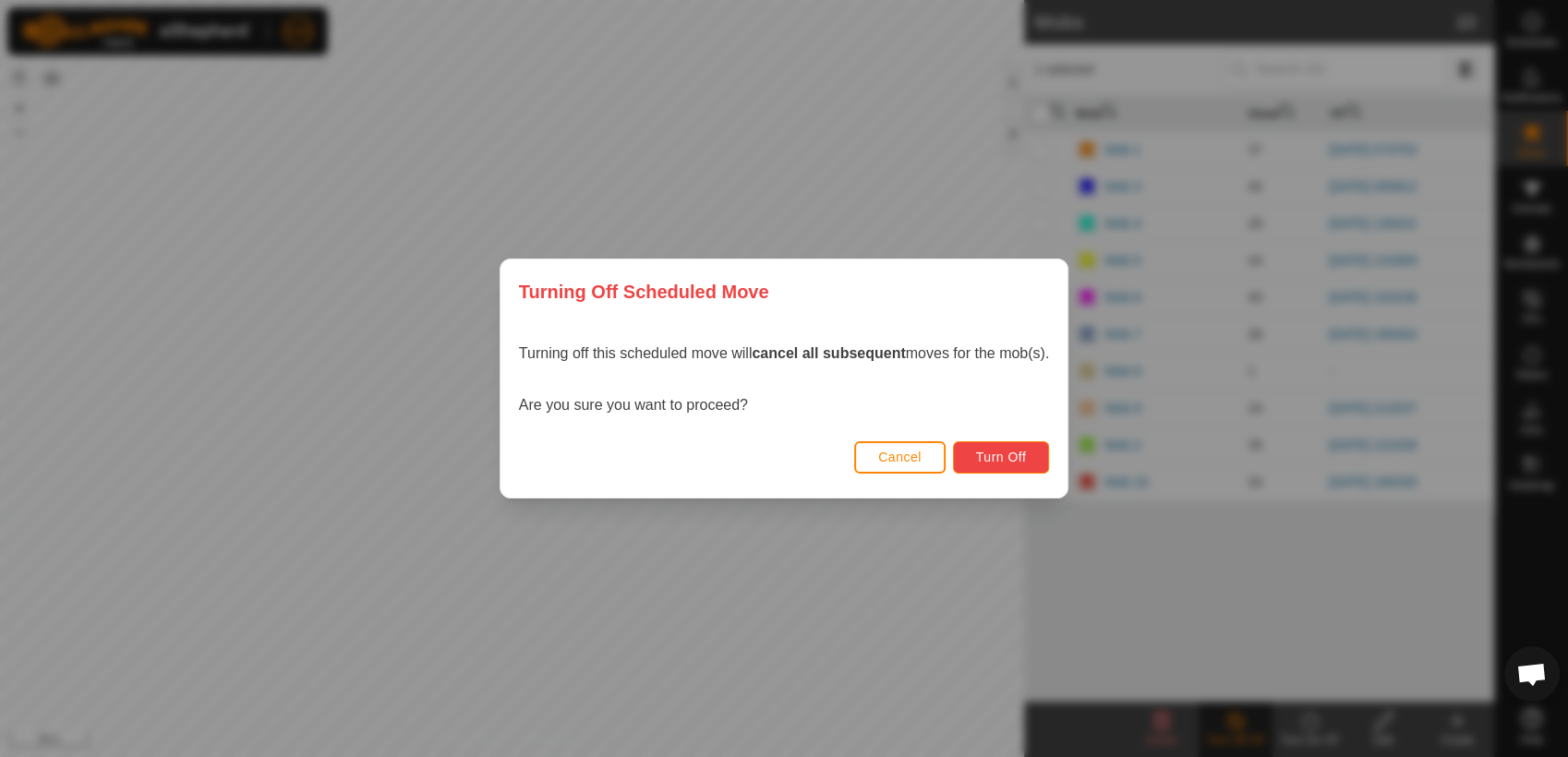
click at [1019, 457] on span "Turn Off" at bounding box center [1000, 457] width 50 height 15
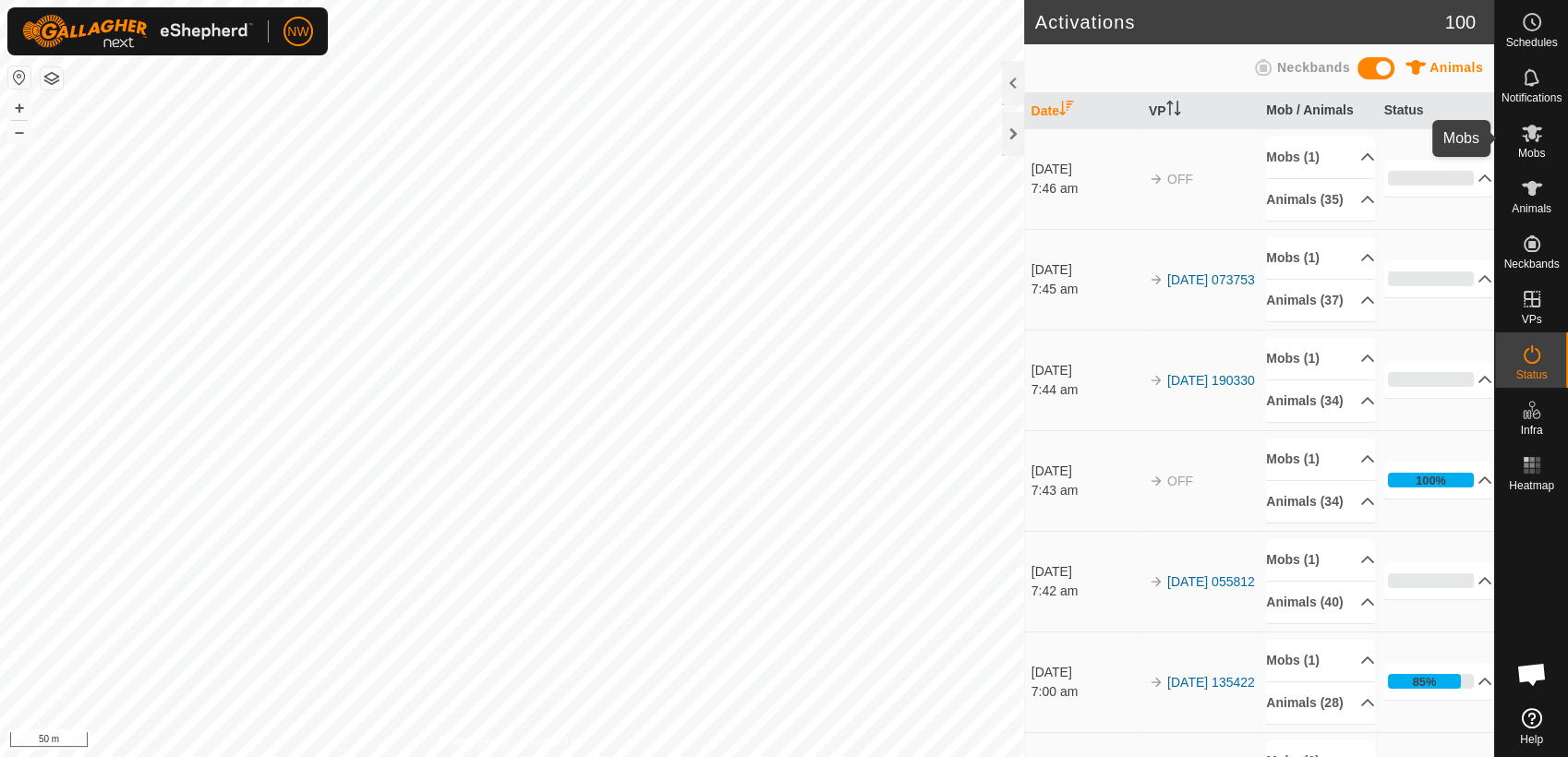
click at [1536, 136] on icon at bounding box center [1531, 132] width 22 height 22
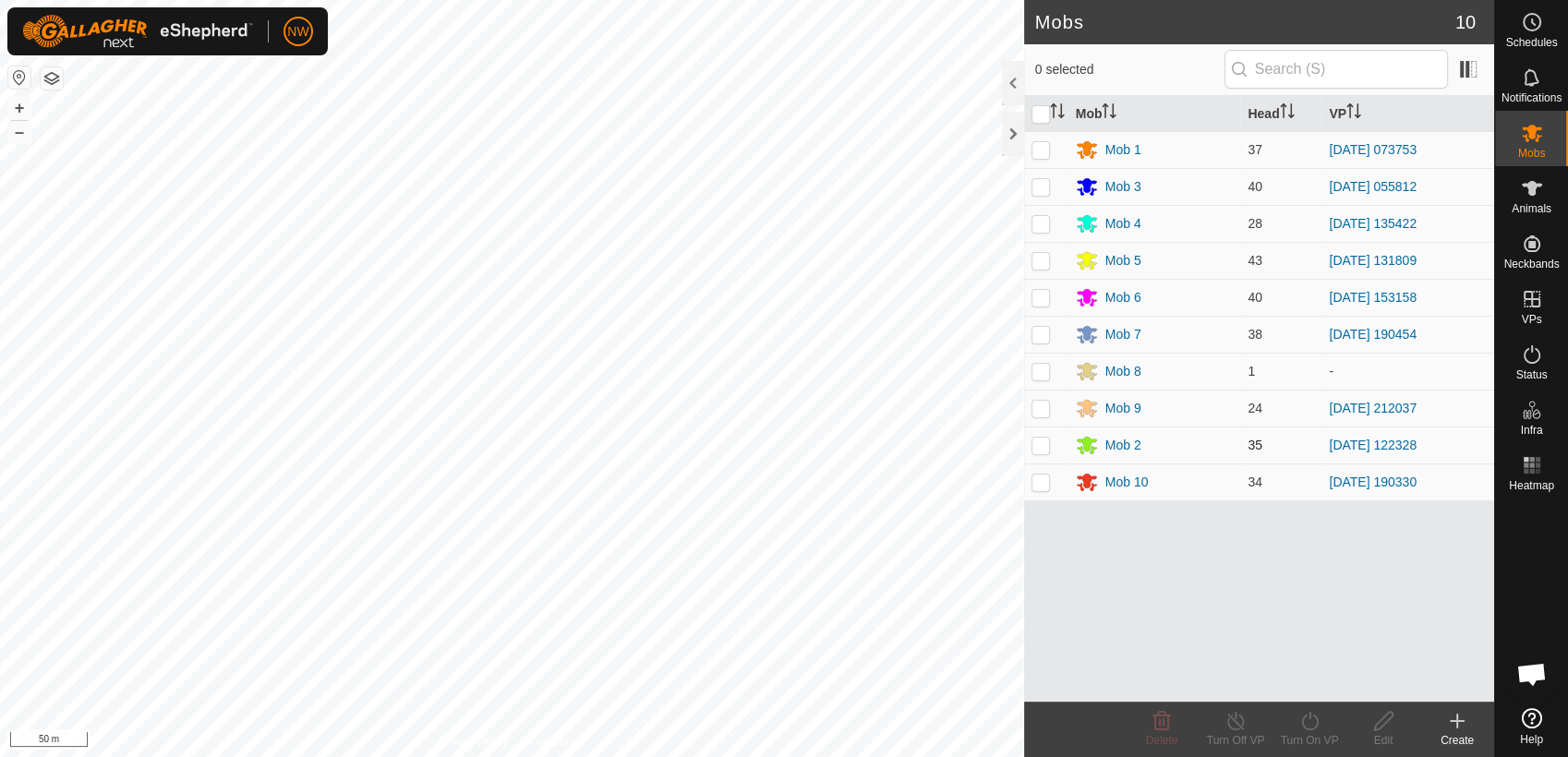
click at [1044, 444] on p-checkbox at bounding box center [1040, 445] width 18 height 15
checkbox input "true"
click at [1311, 720] on icon at bounding box center [1309, 721] width 23 height 22
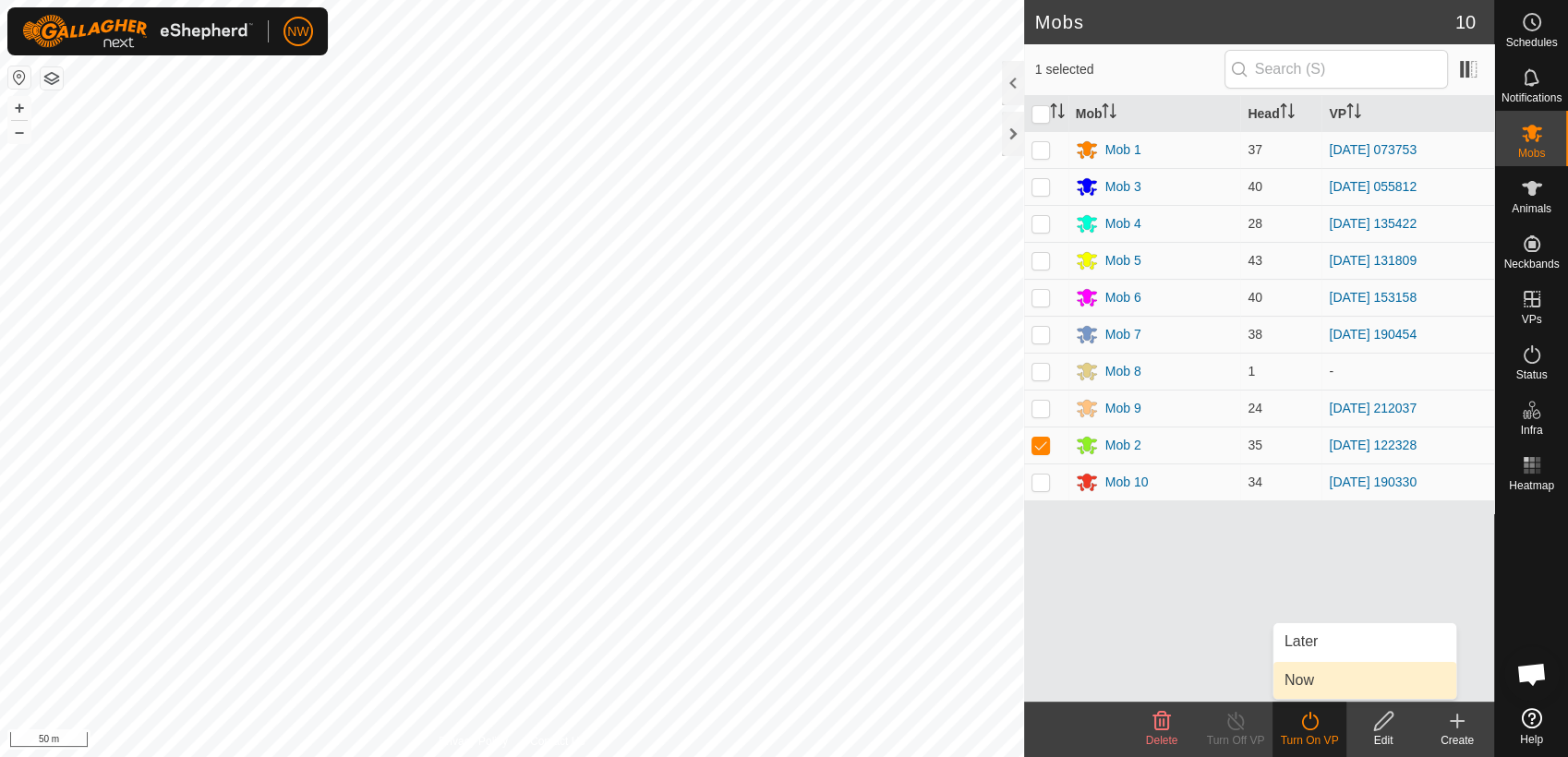
click at [1314, 670] on link "Now" at bounding box center [1365, 680] width 183 height 37
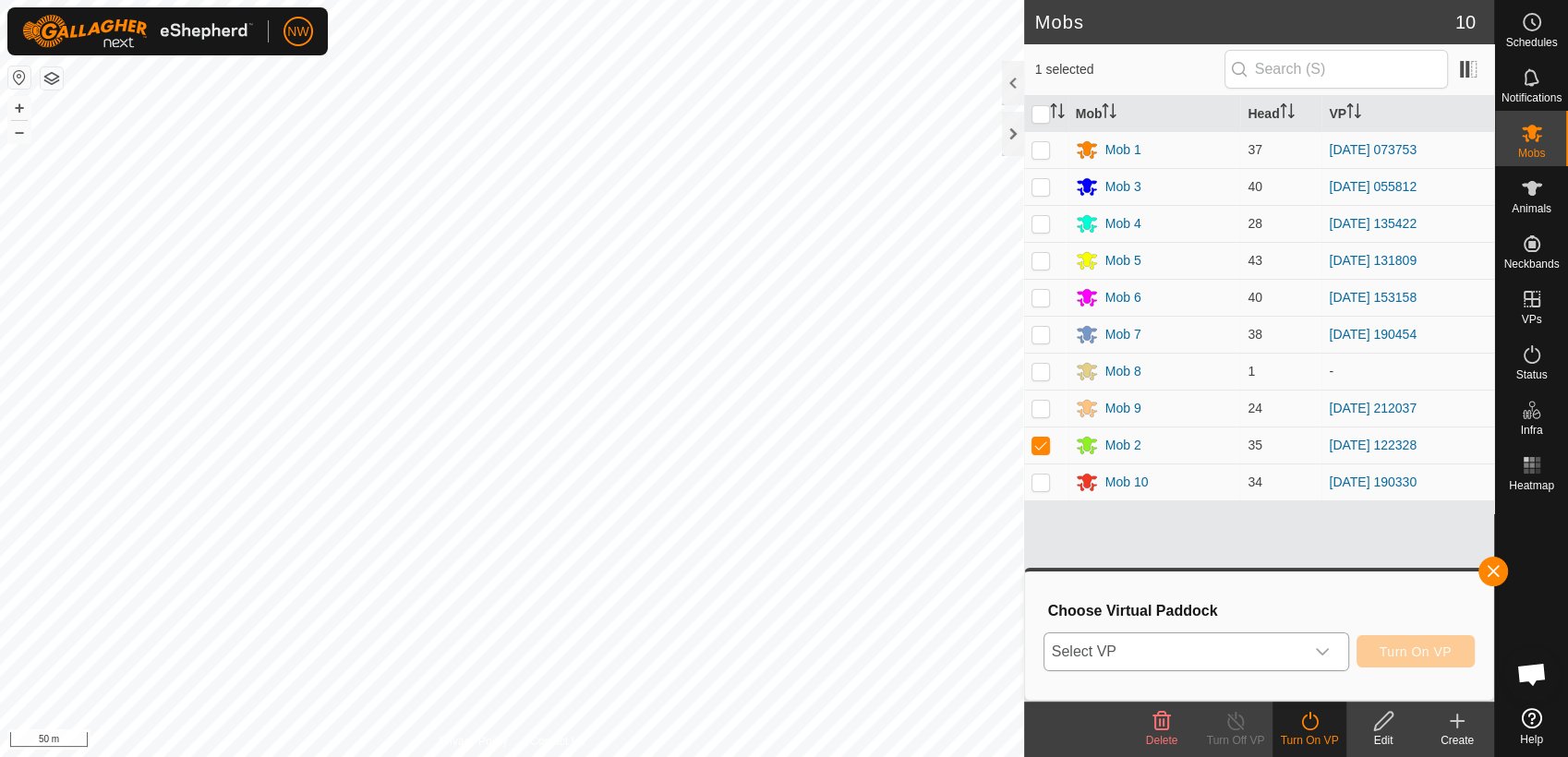
click at [1328, 650] on icon "dropdown trigger" at bounding box center [1323, 652] width 13 height 8
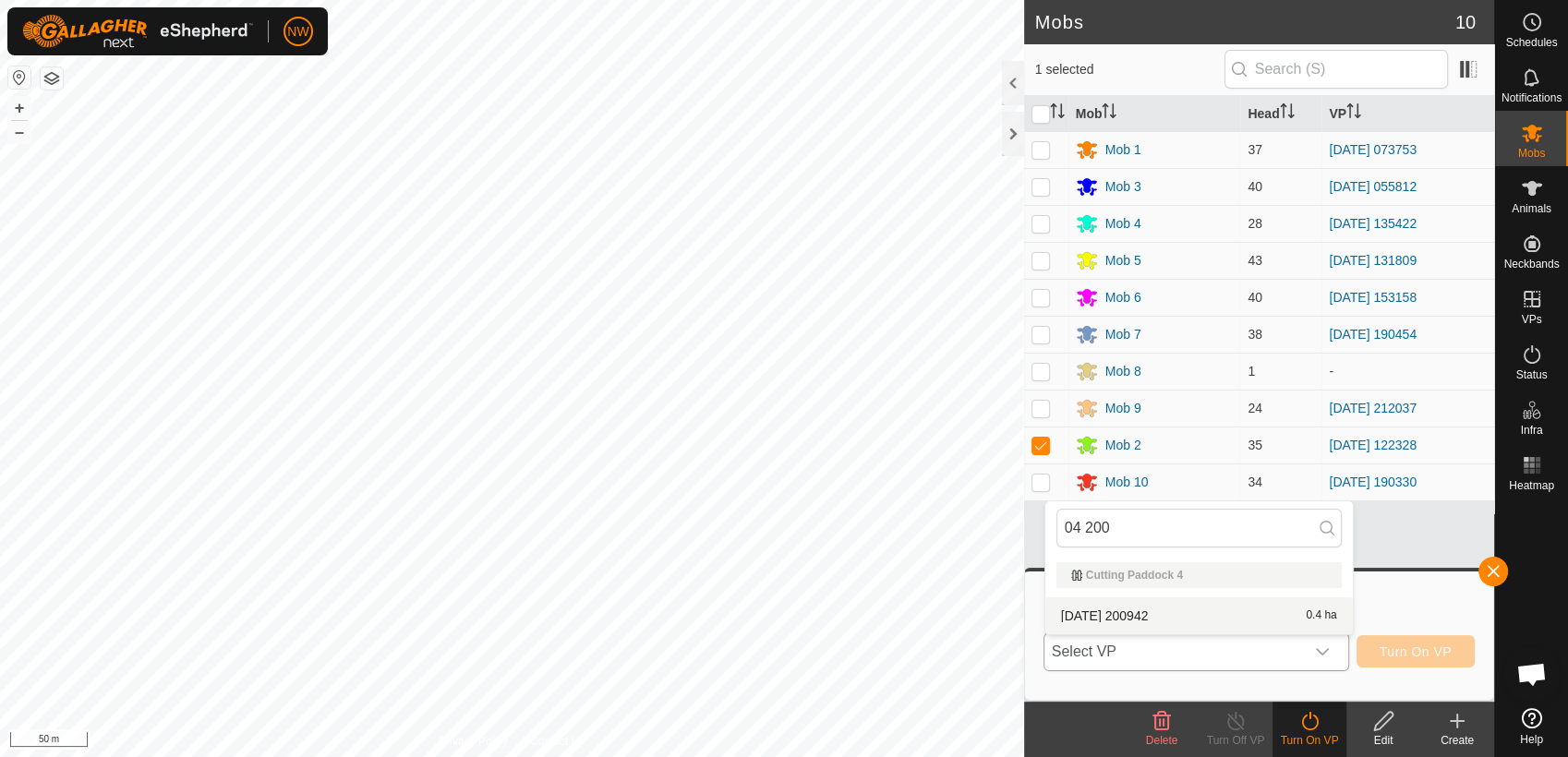
type input "04 200"
click at [1136, 611] on li "[DATE] 200942 0.4 ha" at bounding box center [1198, 615] width 307 height 37
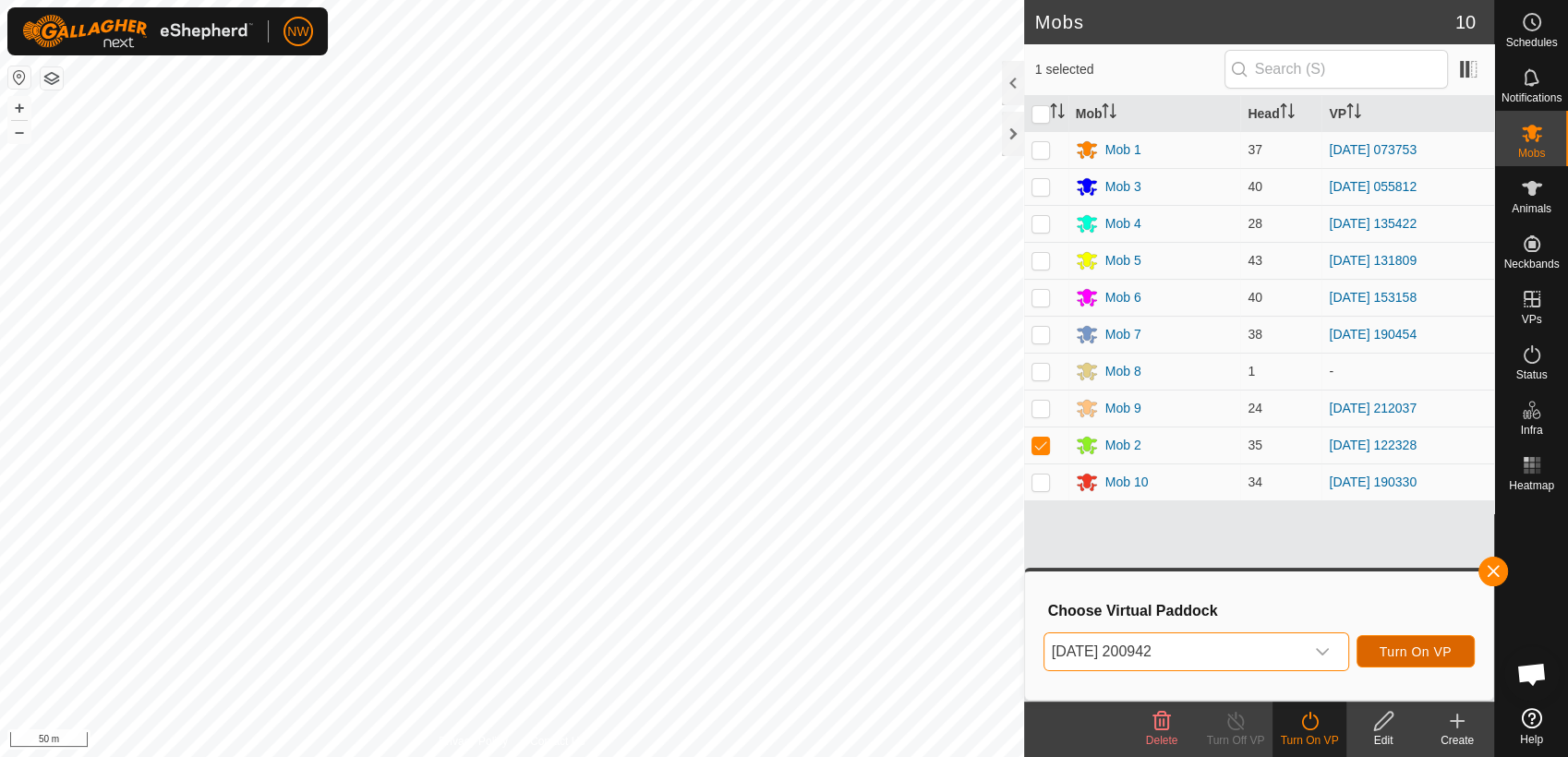
click at [1389, 646] on span "Turn On VP" at bounding box center [1416, 652] width 72 height 15
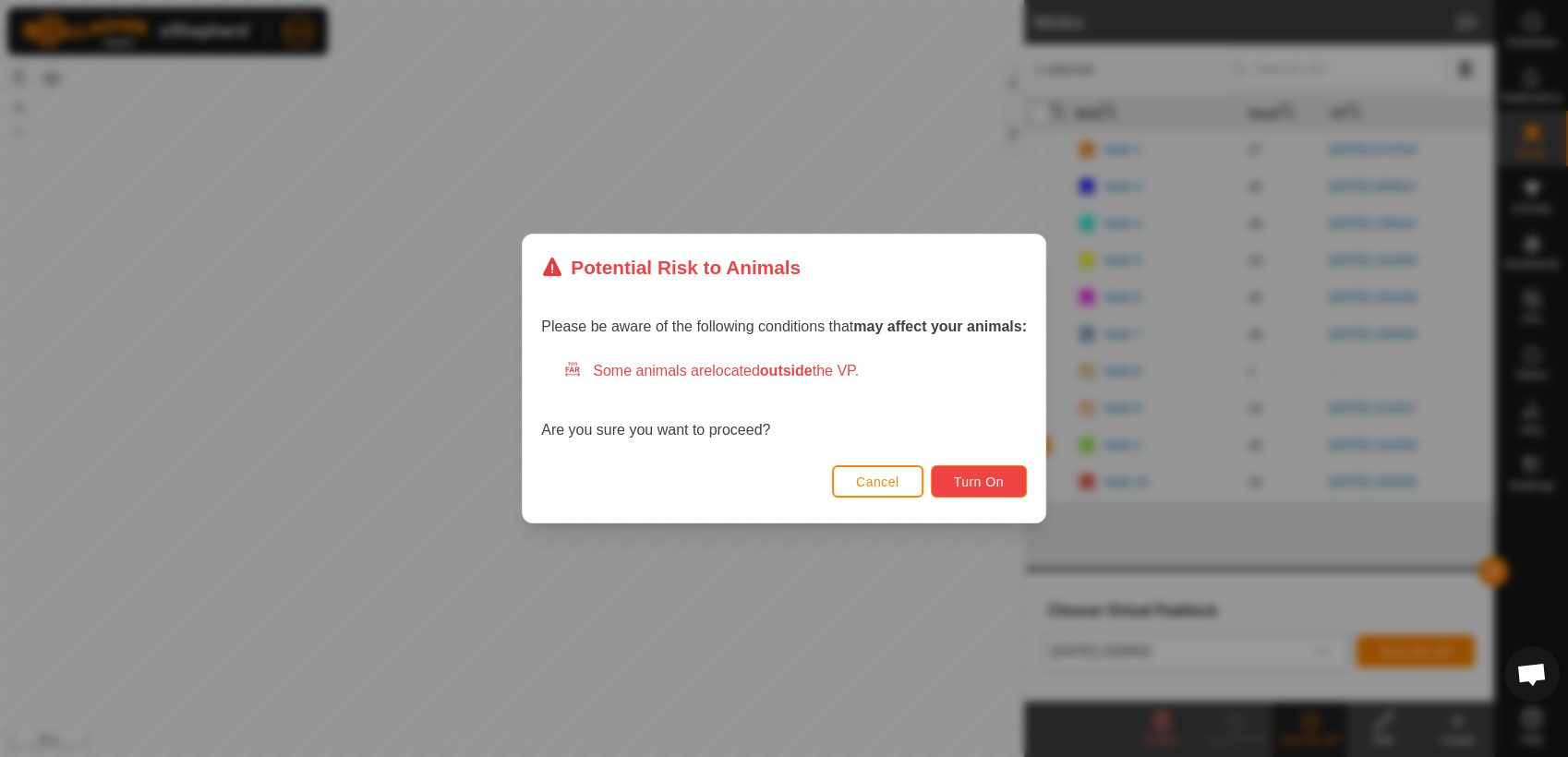
click at [990, 476] on span "Turn On" at bounding box center [978, 482] width 49 height 15
